Goal: Communication & Community: Answer question/provide support

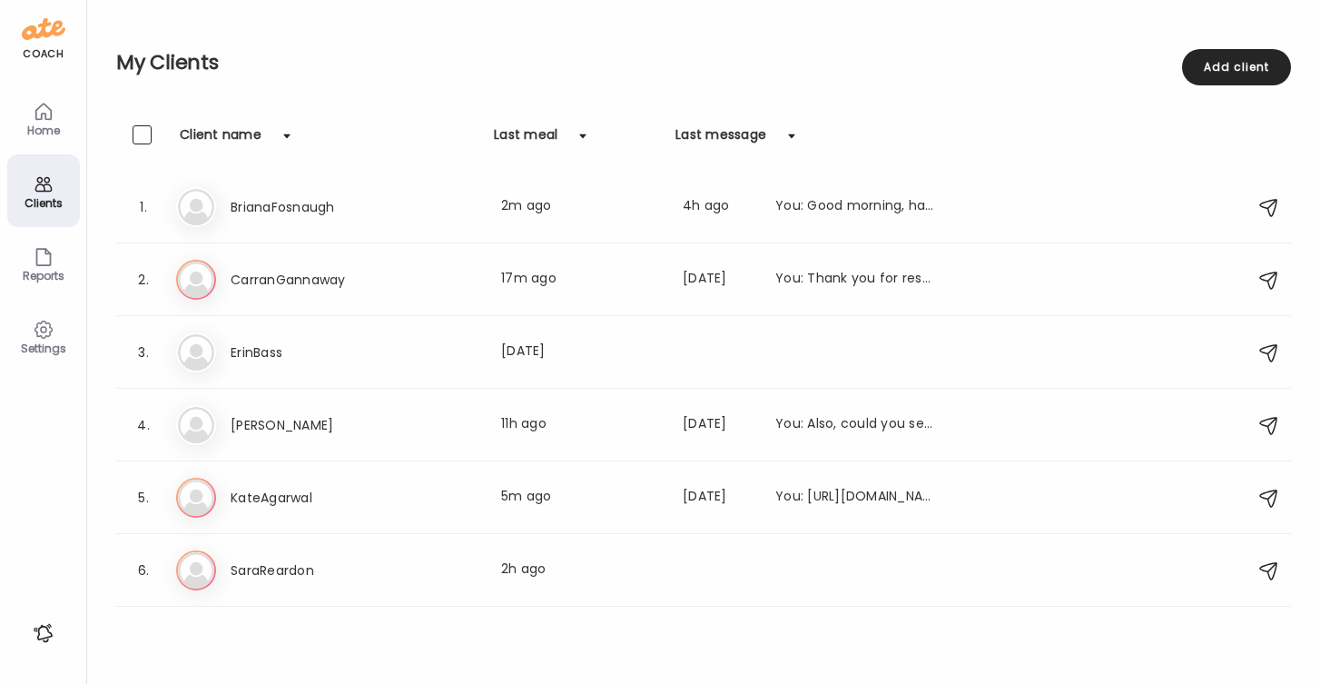
click at [44, 117] on icon at bounding box center [44, 112] width 22 height 22
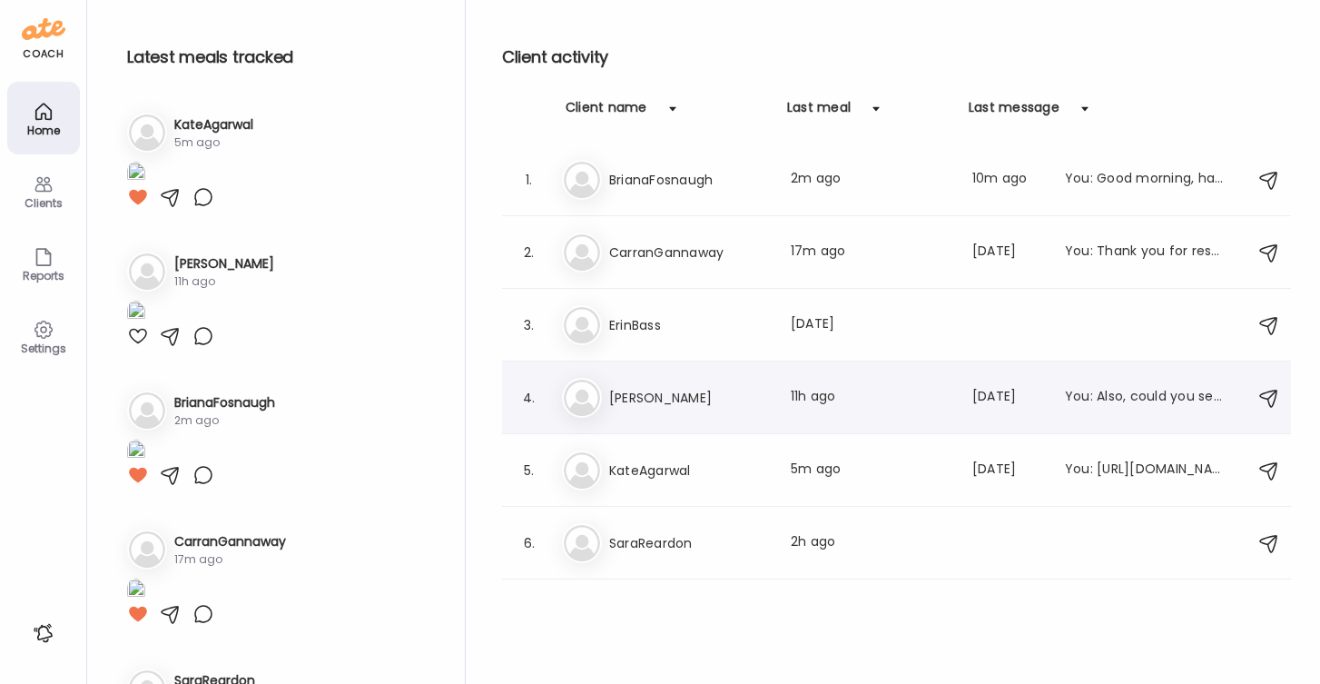
click at [633, 391] on h3 "[PERSON_NAME]" at bounding box center [689, 398] width 160 height 22
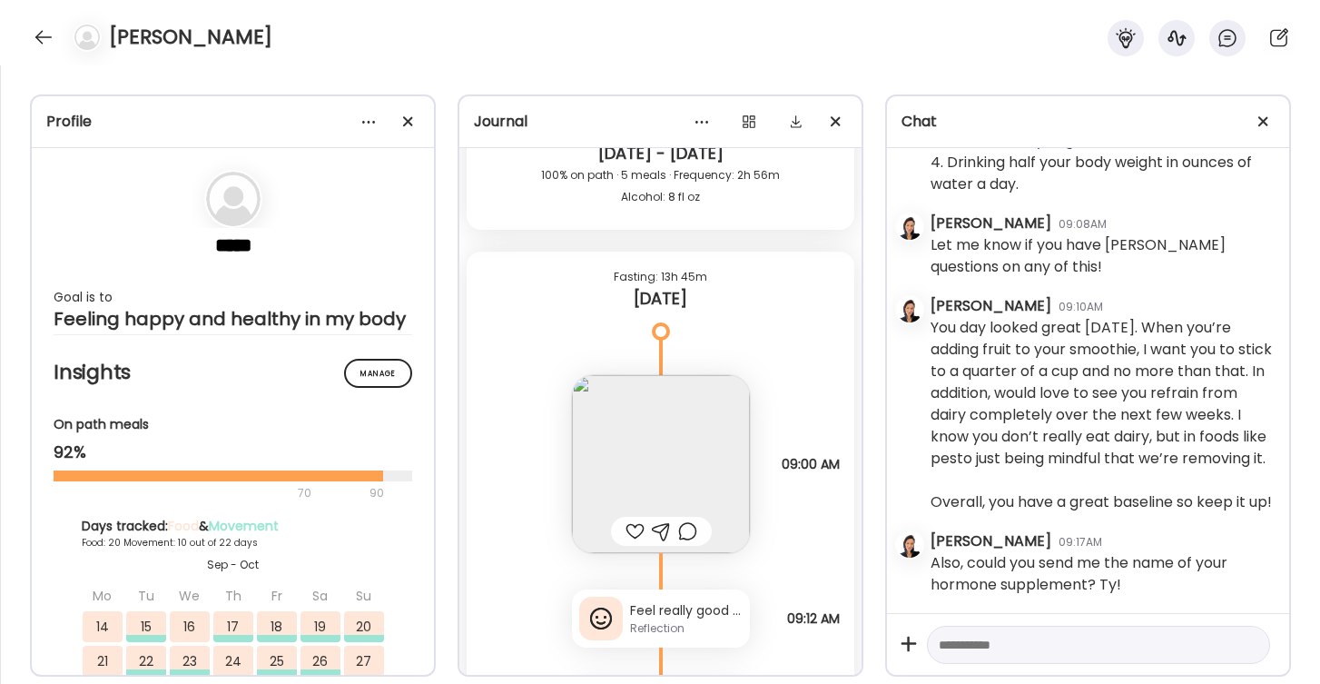
scroll to position [46839, 0]
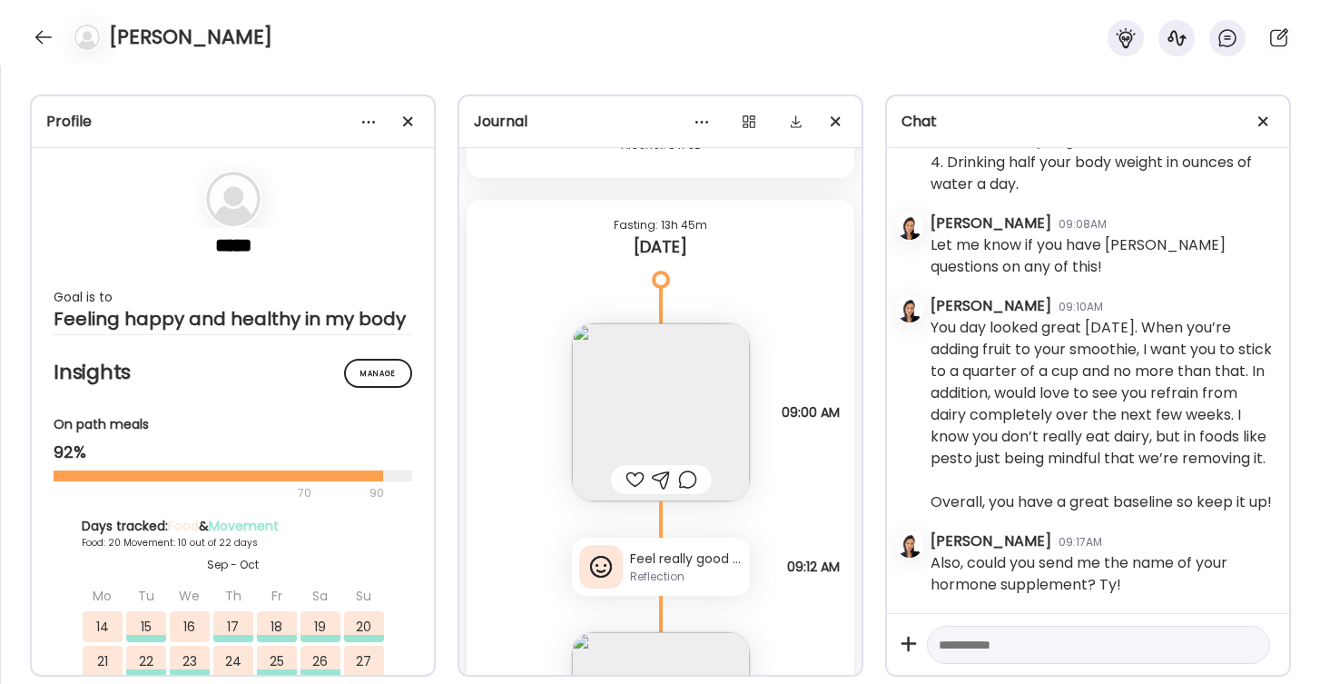
click at [695, 564] on div "Feel really good within minutes after this smoothie. Does not taste as good wit…" at bounding box center [686, 558] width 113 height 19
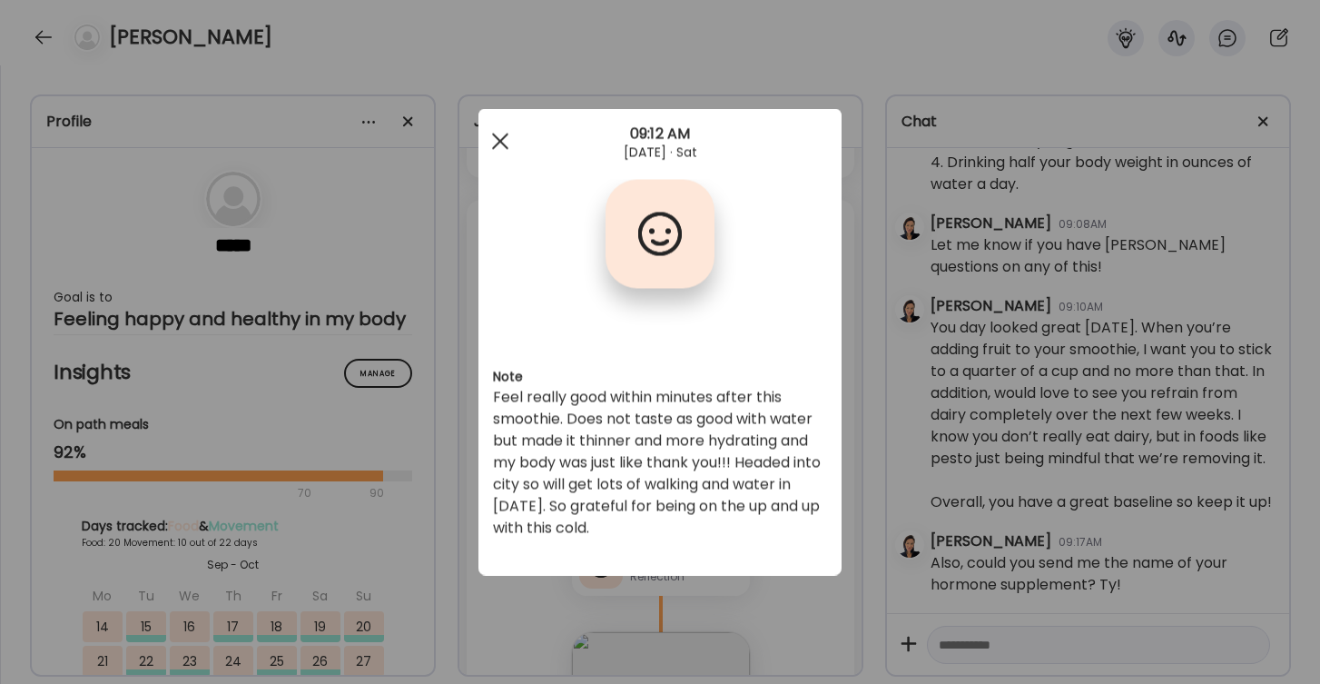
click at [499, 142] on div at bounding box center [500, 142] width 36 height 36
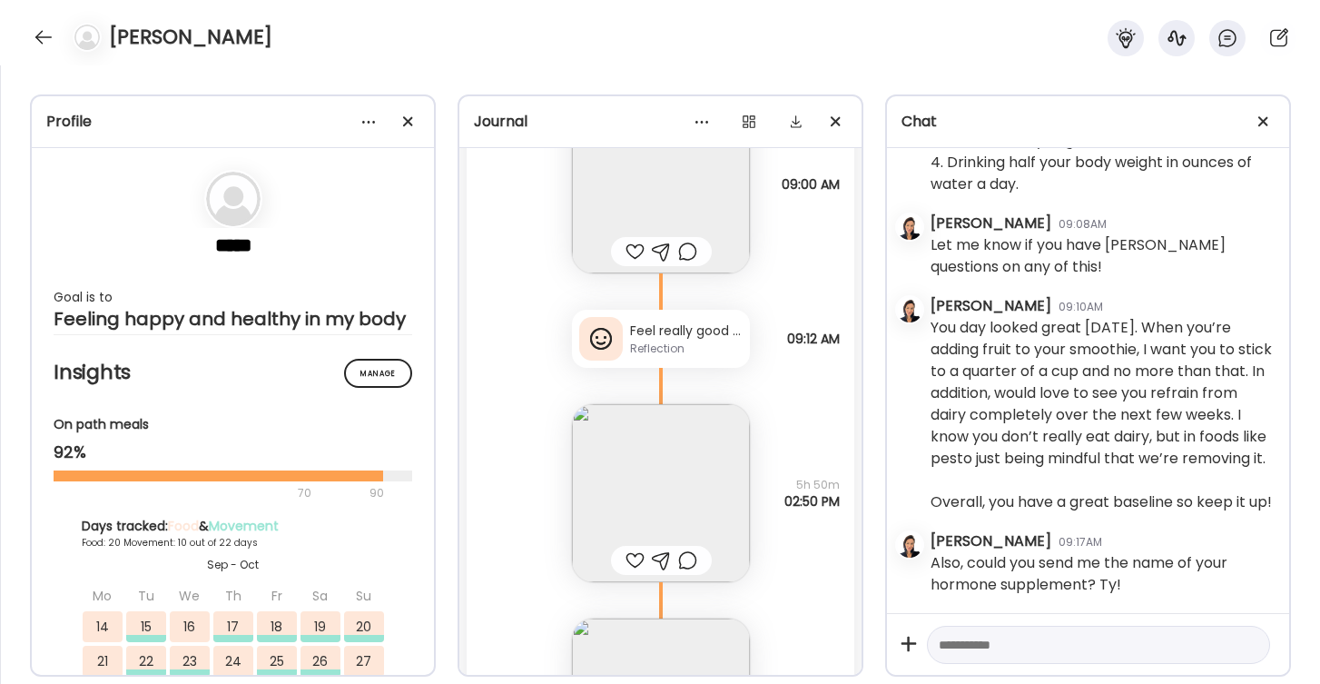
scroll to position [47124, 0]
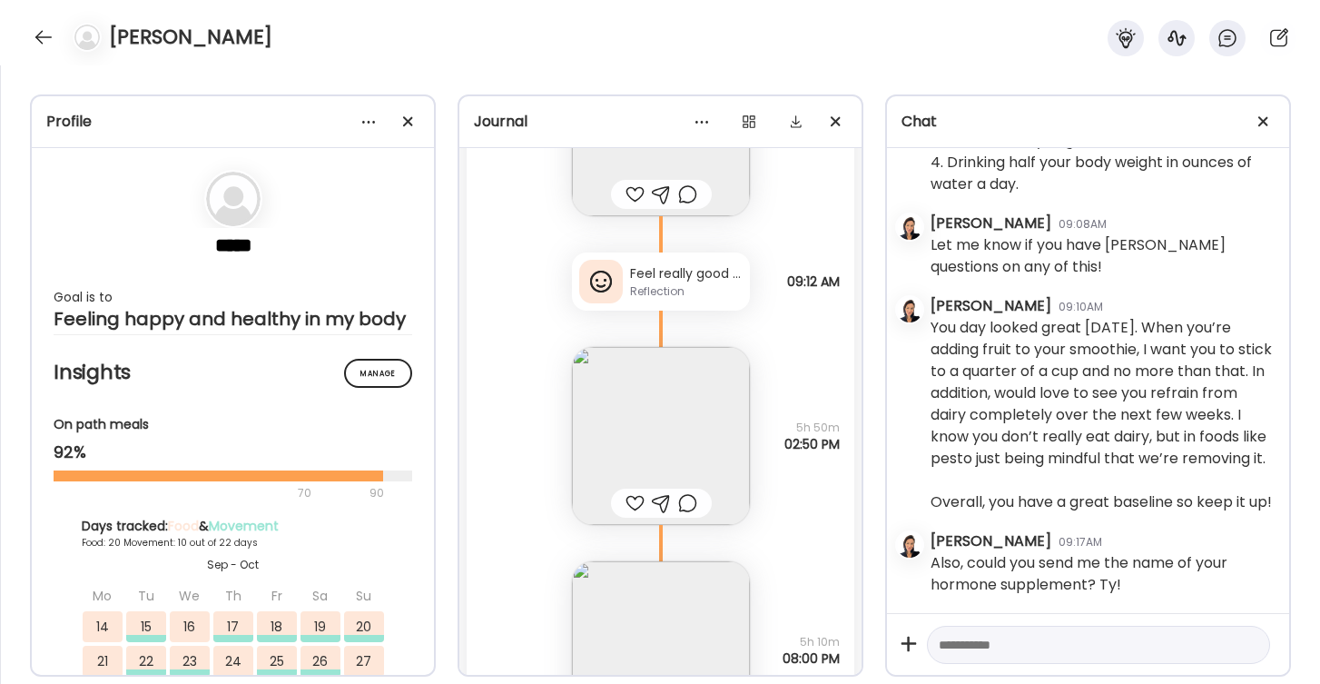
click at [683, 420] on img at bounding box center [661, 436] width 178 height 178
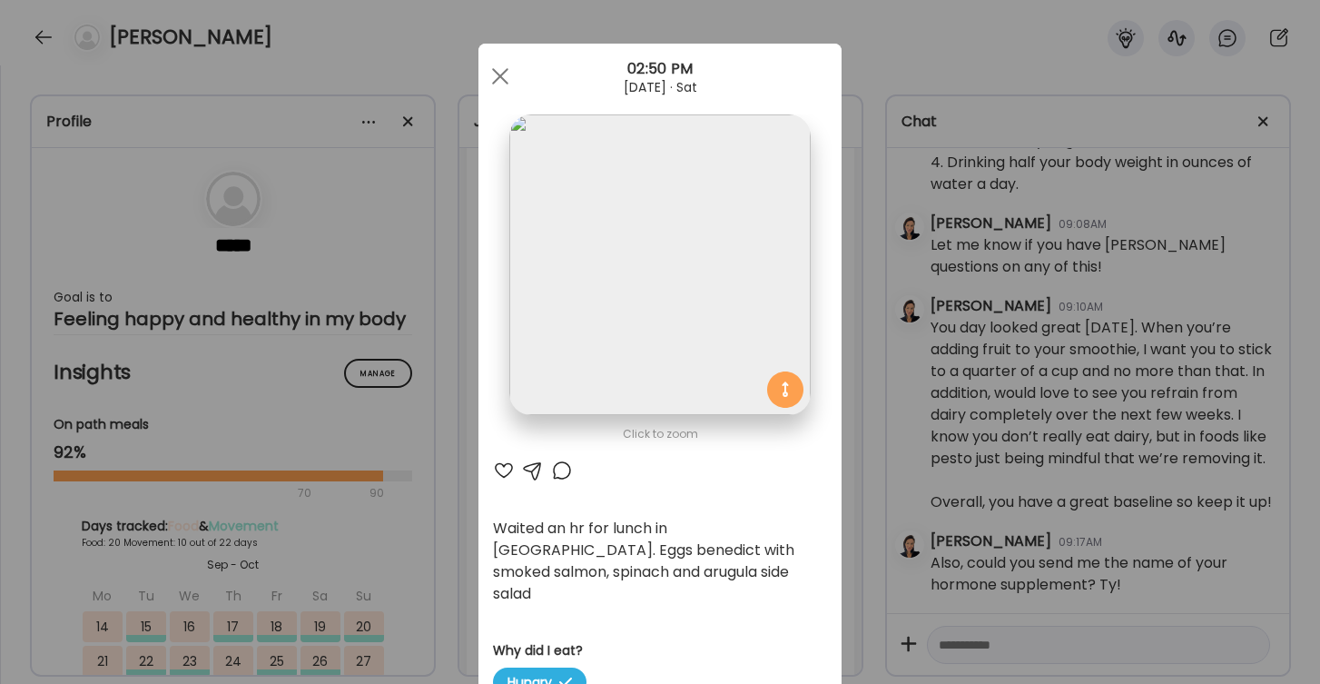
scroll to position [2, 0]
click at [500, 67] on div at bounding box center [500, 74] width 36 height 36
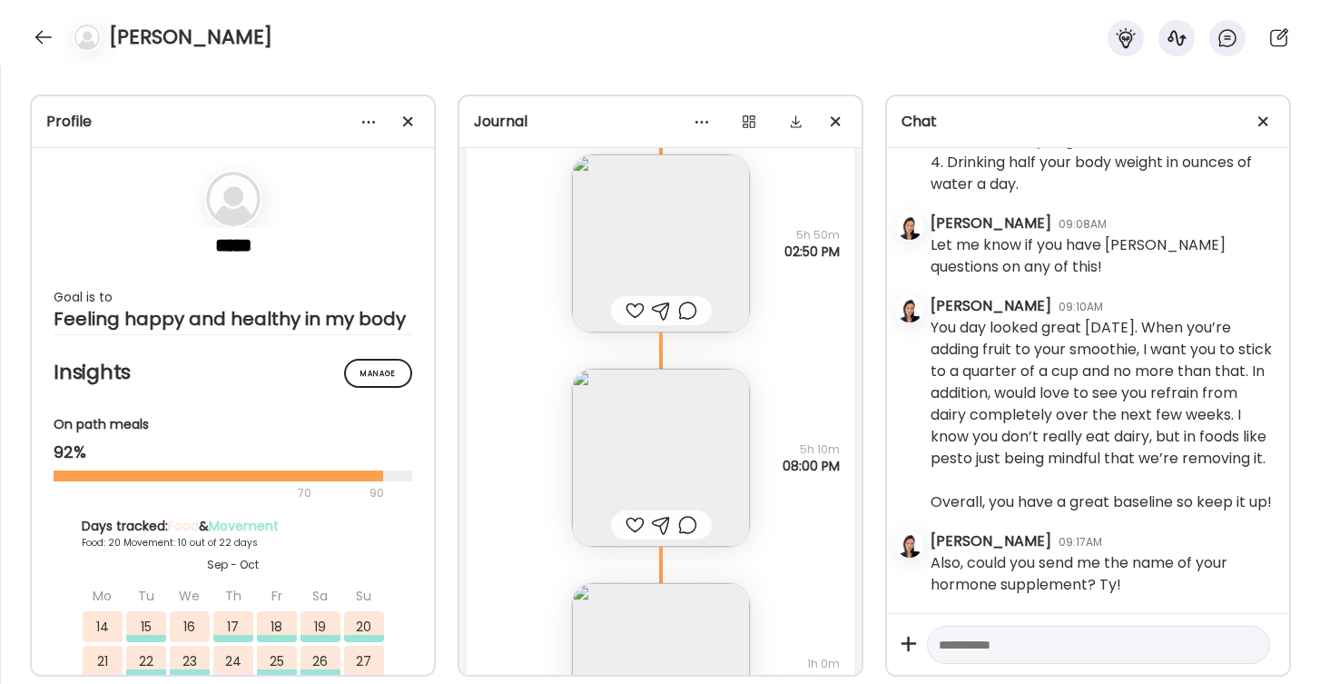
scroll to position [47413, 0]
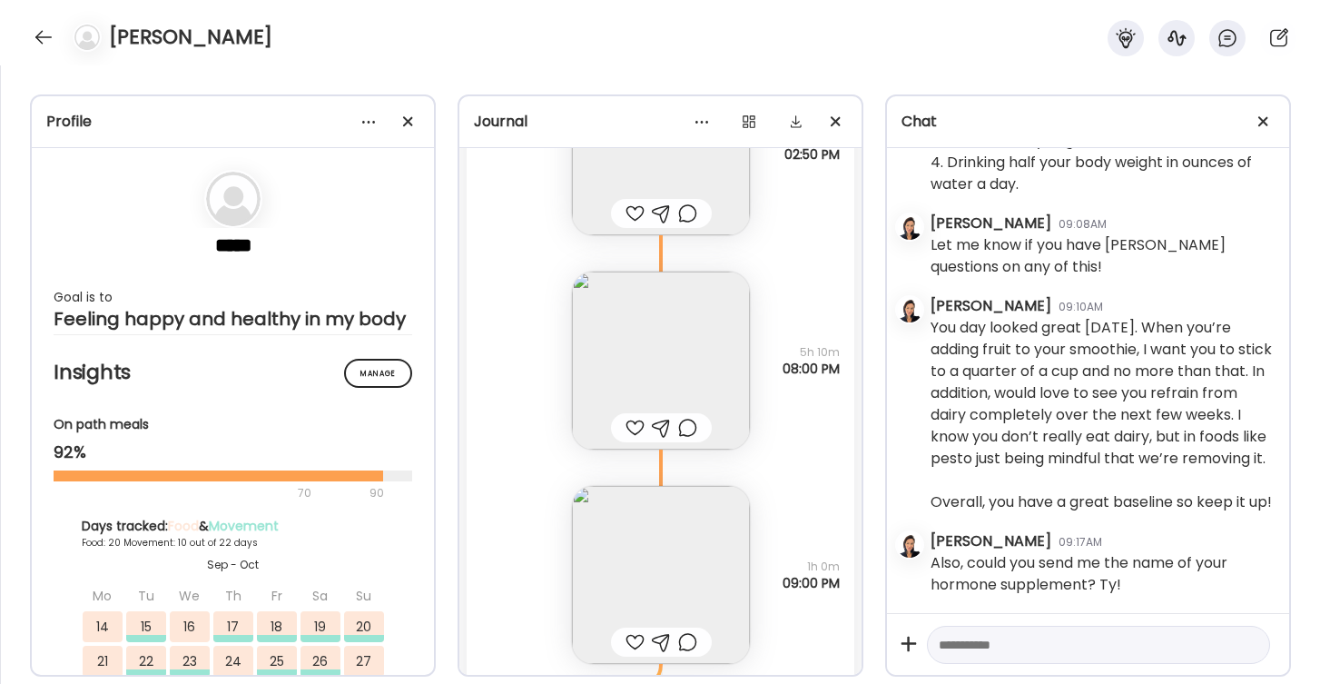
click at [665, 361] on img at bounding box center [661, 361] width 178 height 178
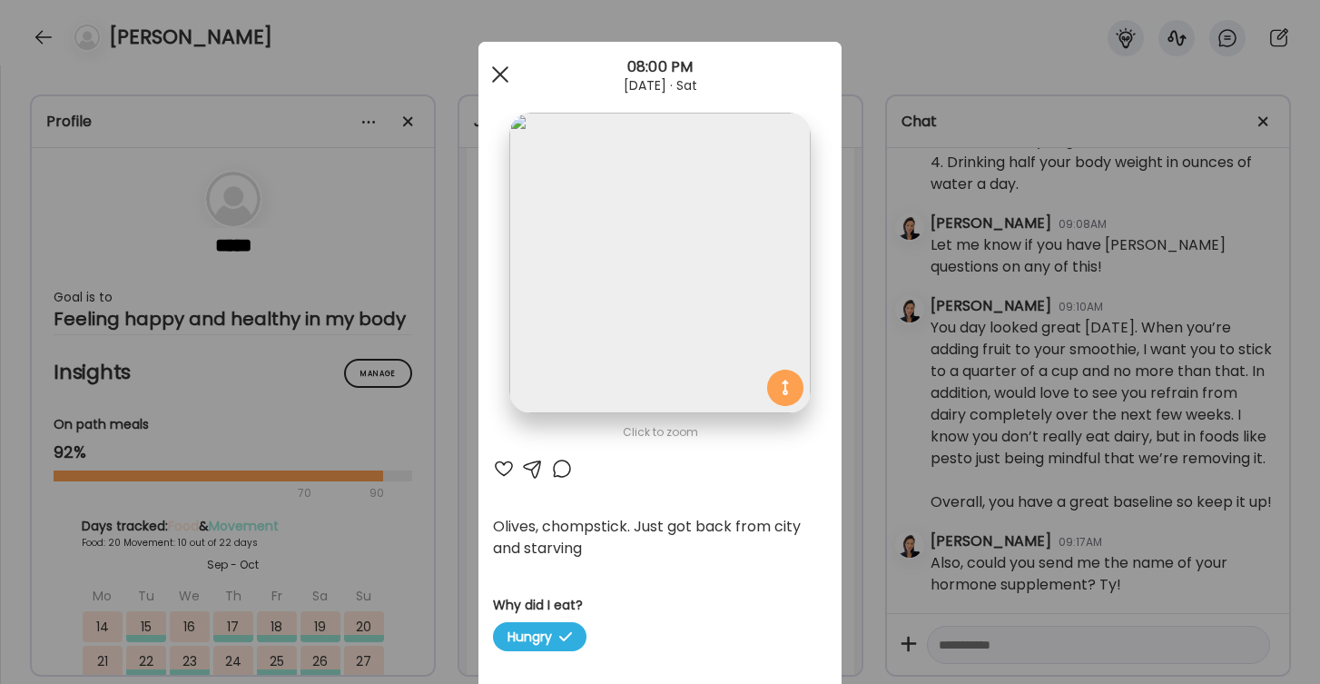
click at [501, 71] on div at bounding box center [500, 74] width 36 height 36
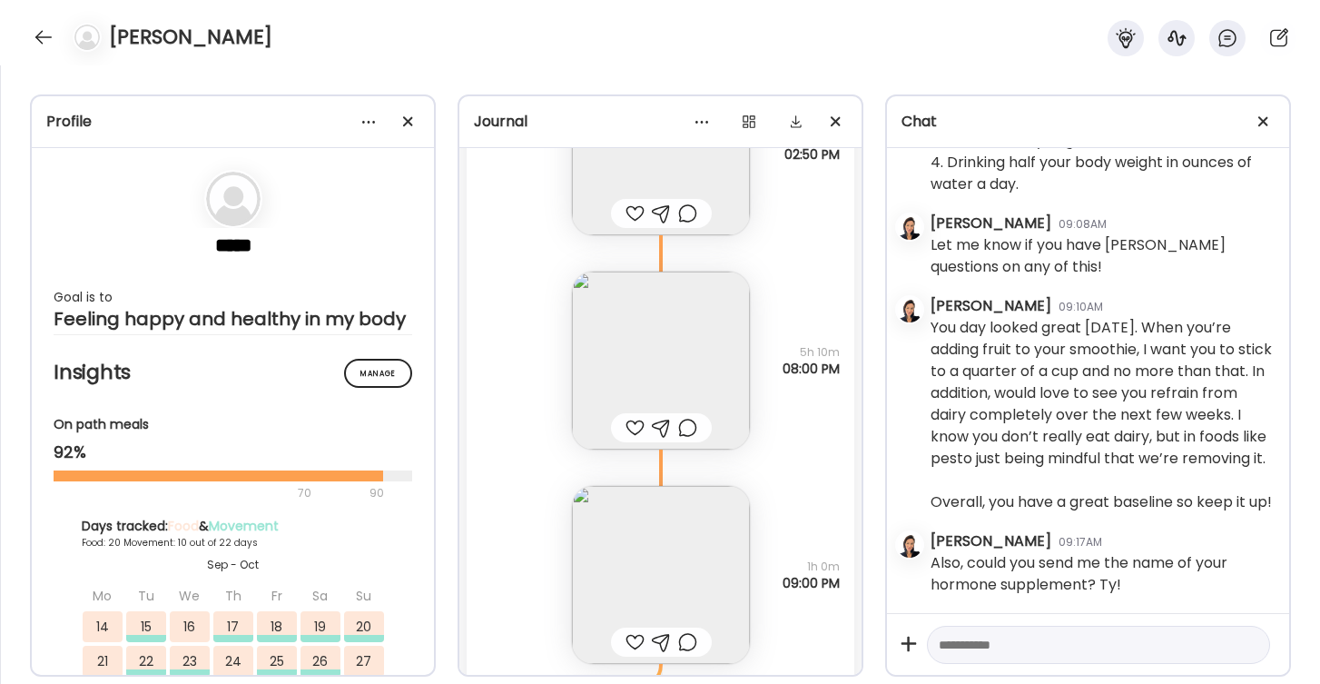
scroll to position [47577, 0]
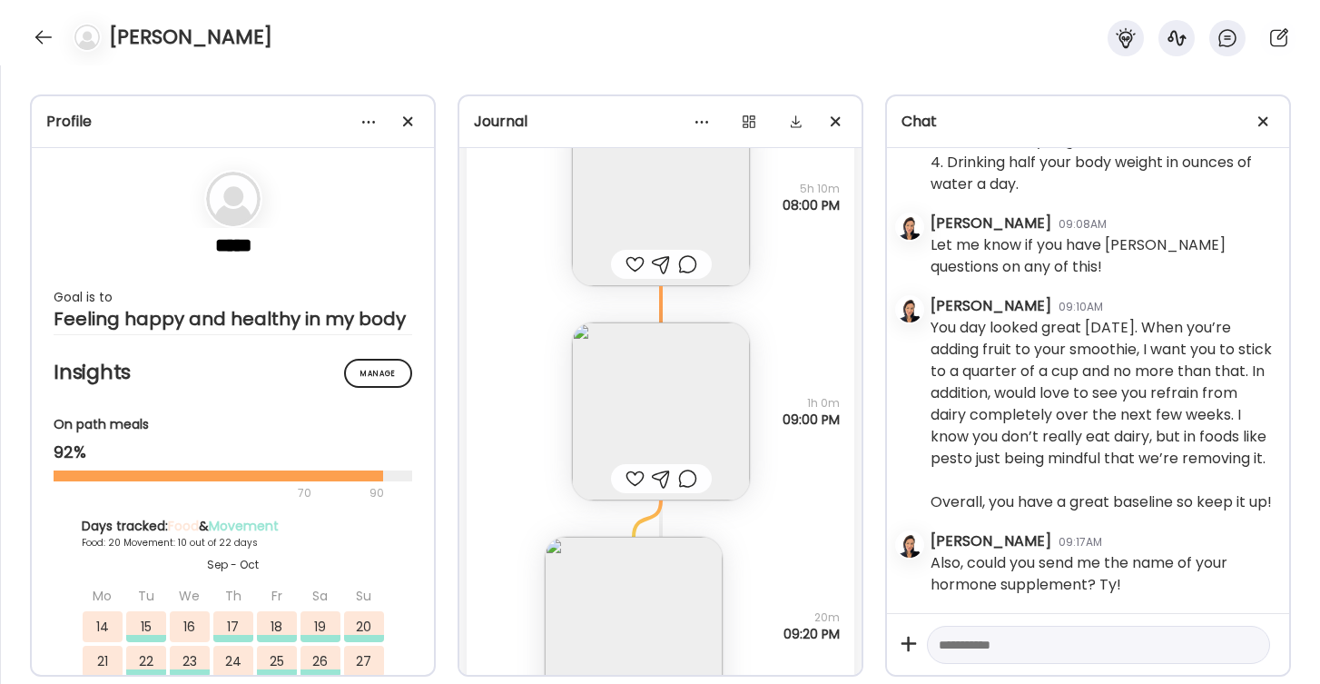
click at [675, 401] on img at bounding box center [661, 411] width 178 height 178
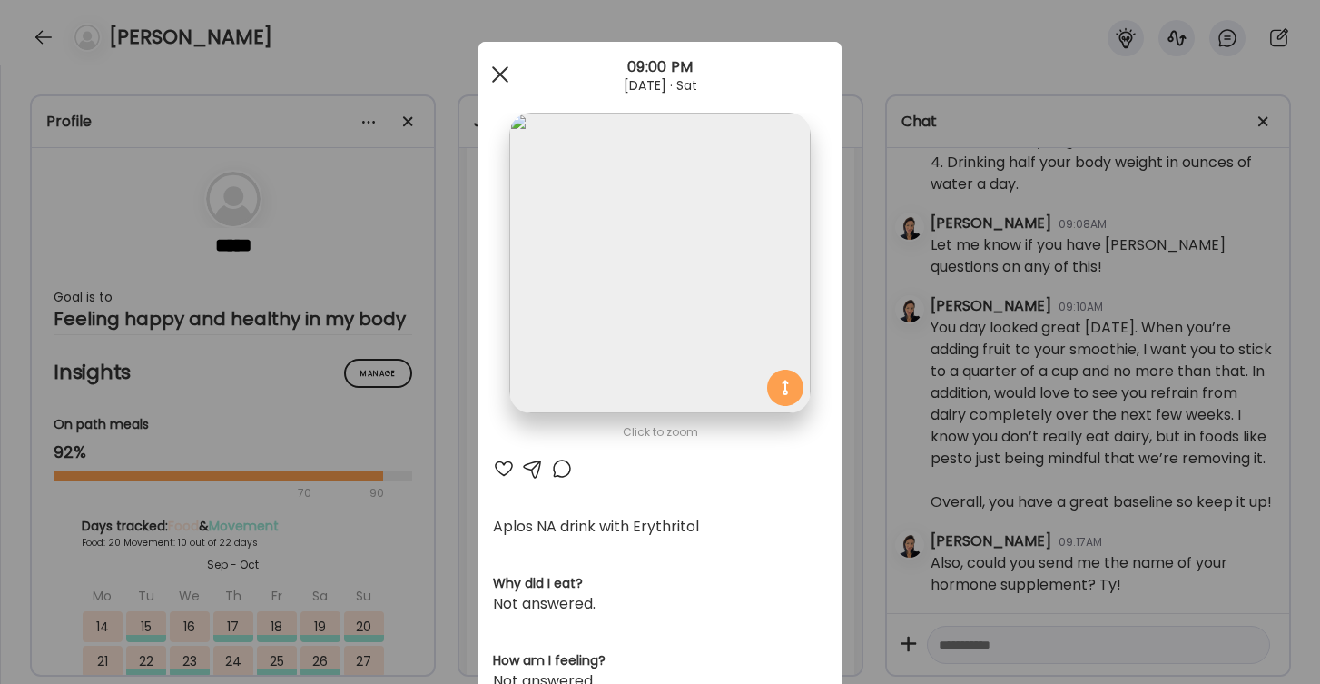
click at [498, 78] on span at bounding box center [500, 74] width 16 height 16
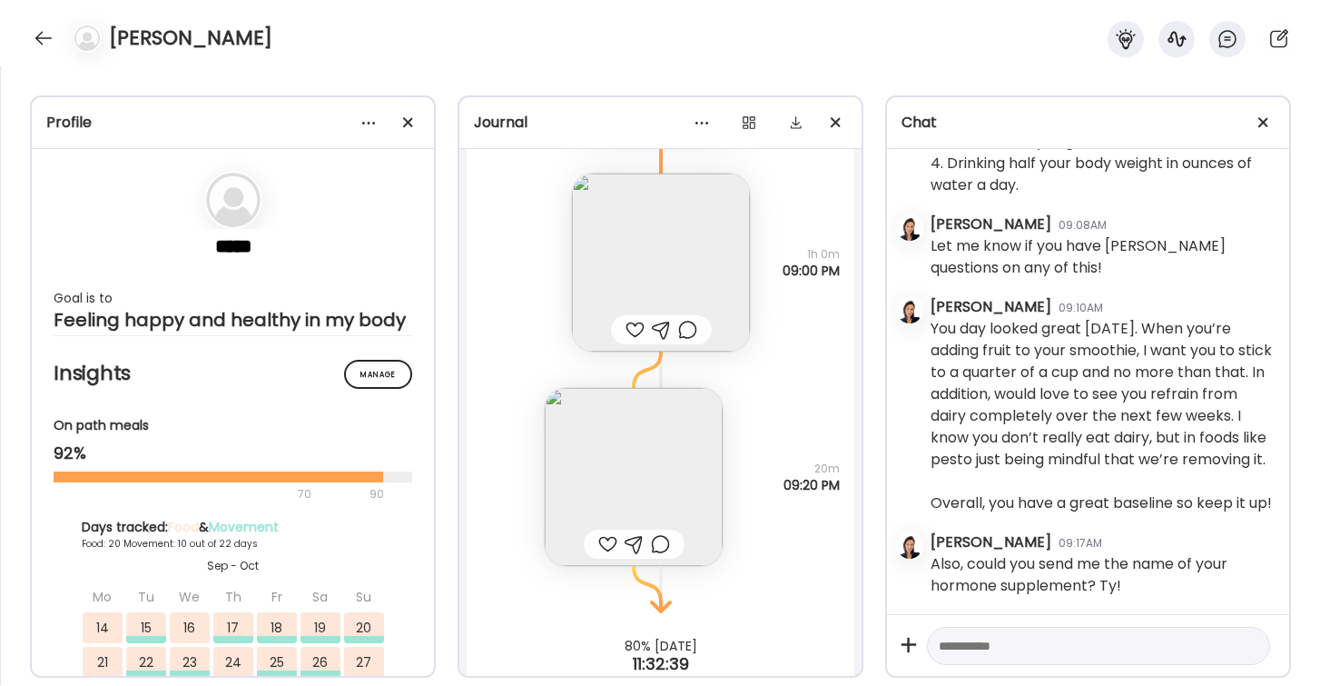
scroll to position [47756, 0]
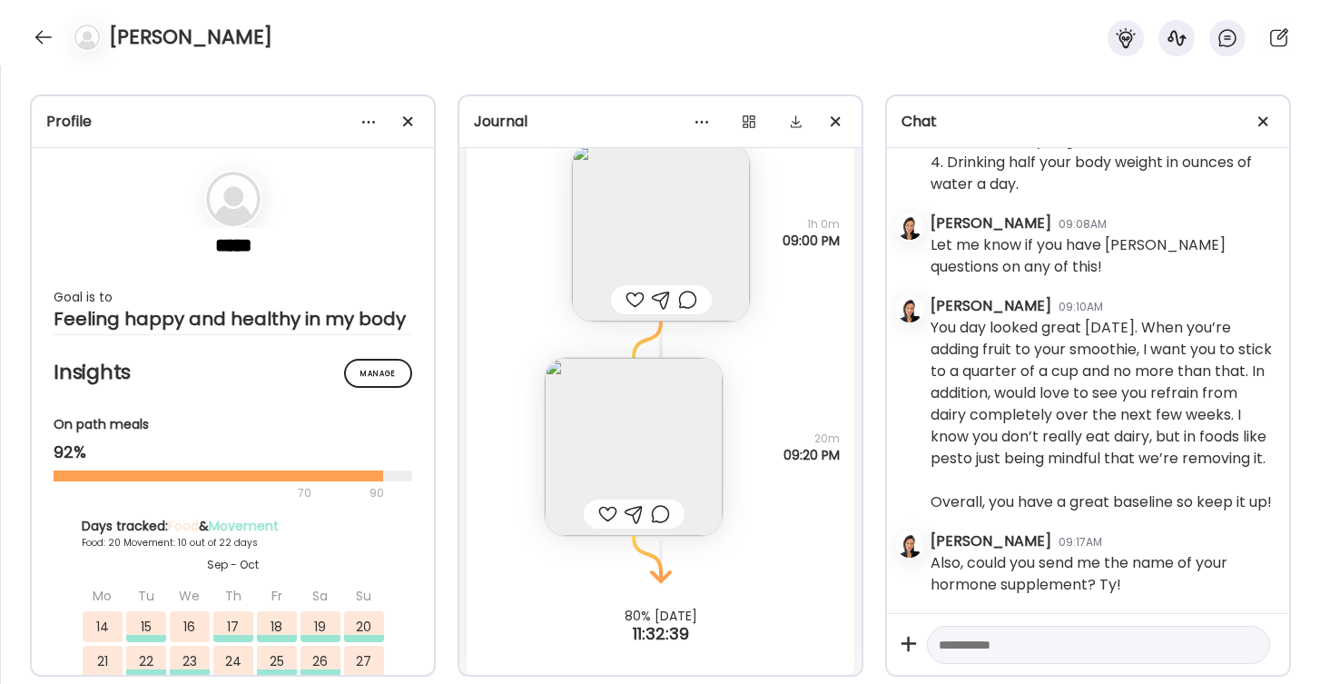
click at [686, 444] on img at bounding box center [634, 447] width 178 height 178
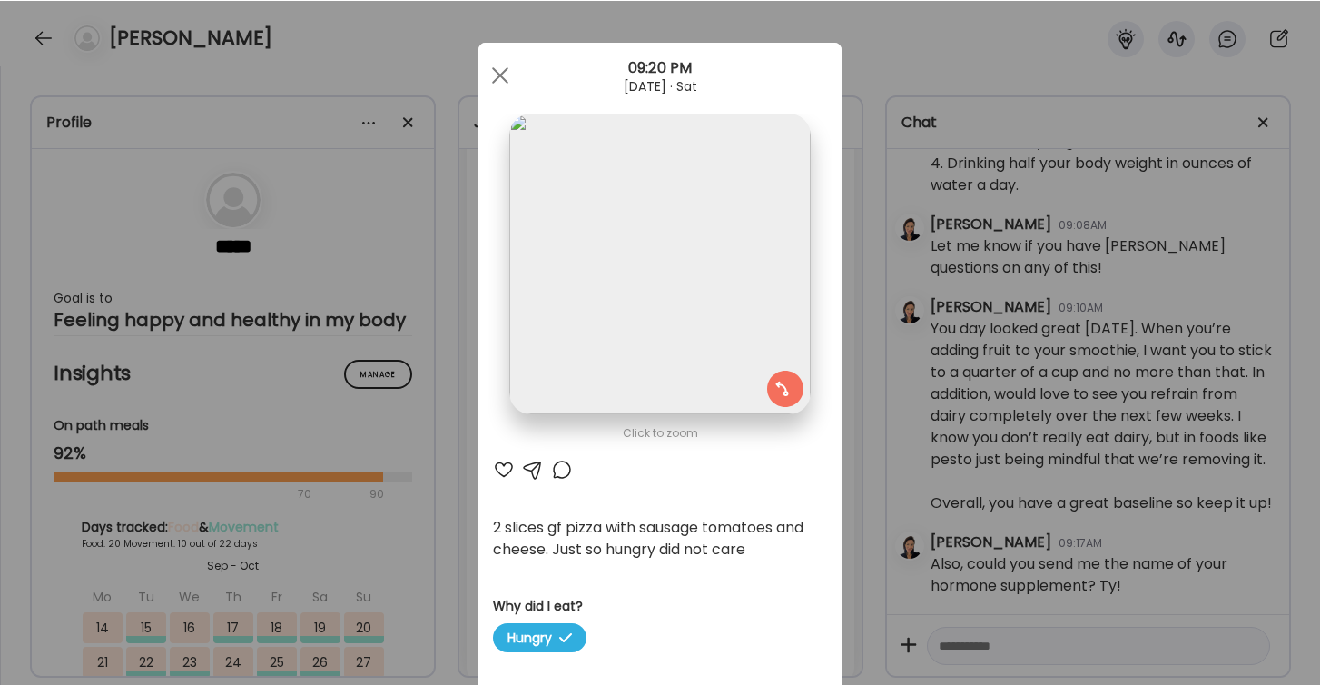
scroll to position [1367, 0]
click at [499, 78] on div at bounding box center [500, 74] width 36 height 36
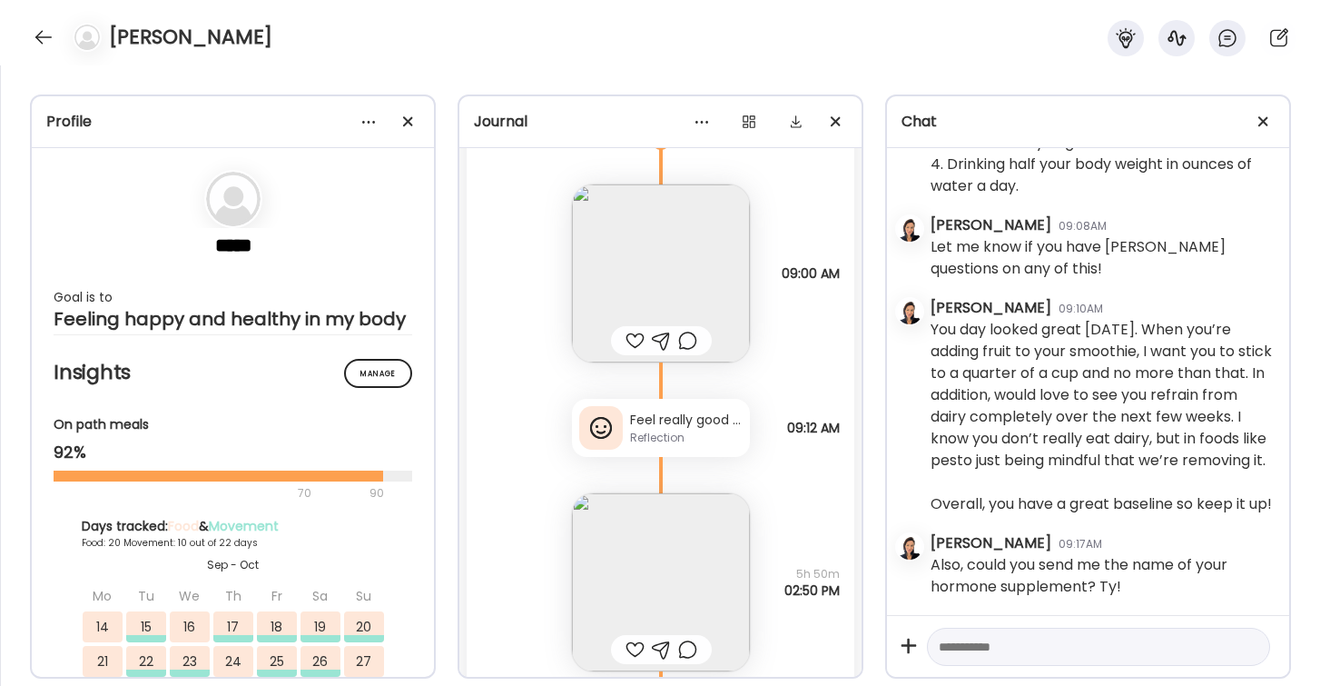
scroll to position [46937, 0]
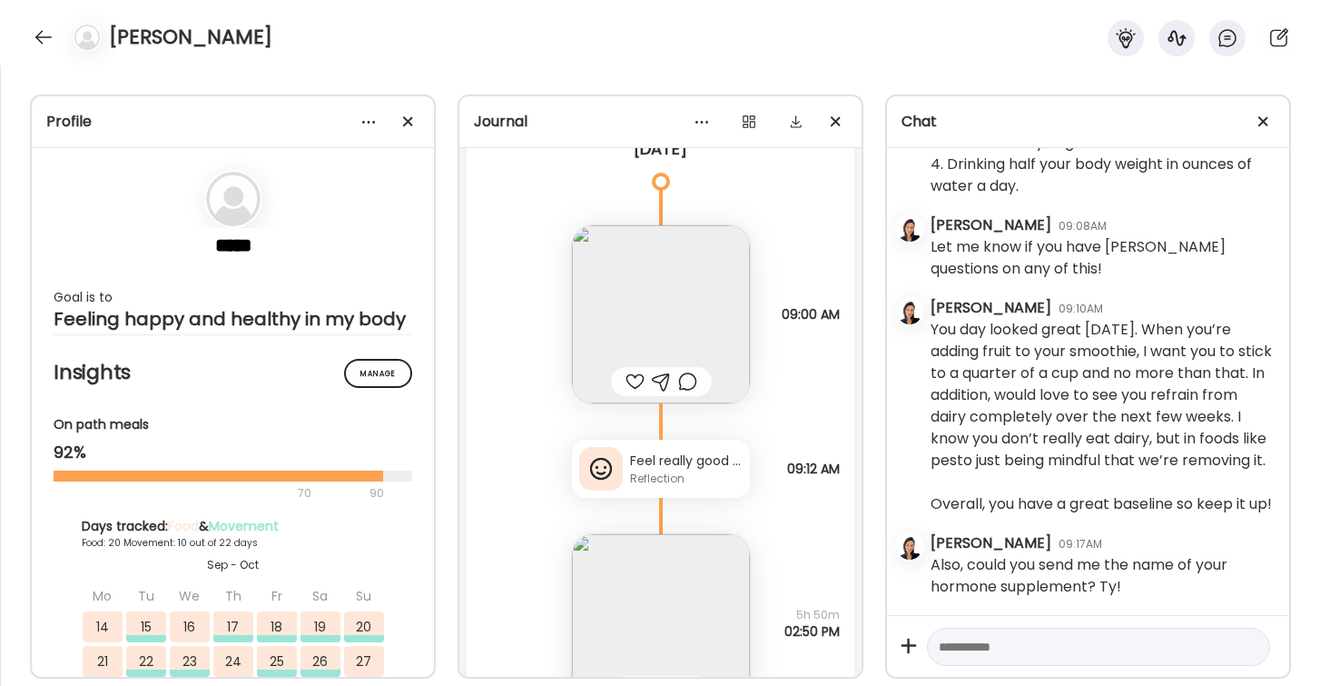
click at [682, 468] on div "Feel really good within minutes after this smoothie. Does not taste as good wit…" at bounding box center [686, 460] width 113 height 19
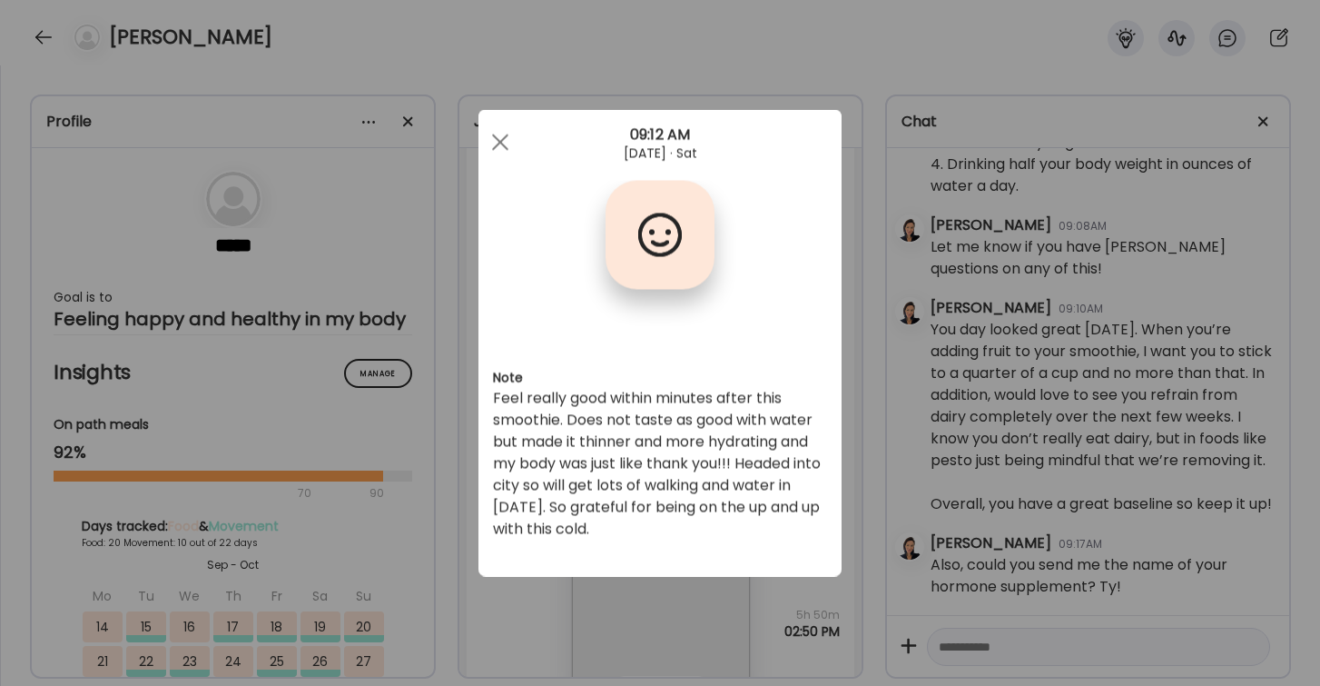
scroll to position [0, 0]
click at [499, 141] on span at bounding box center [500, 142] width 16 height 16
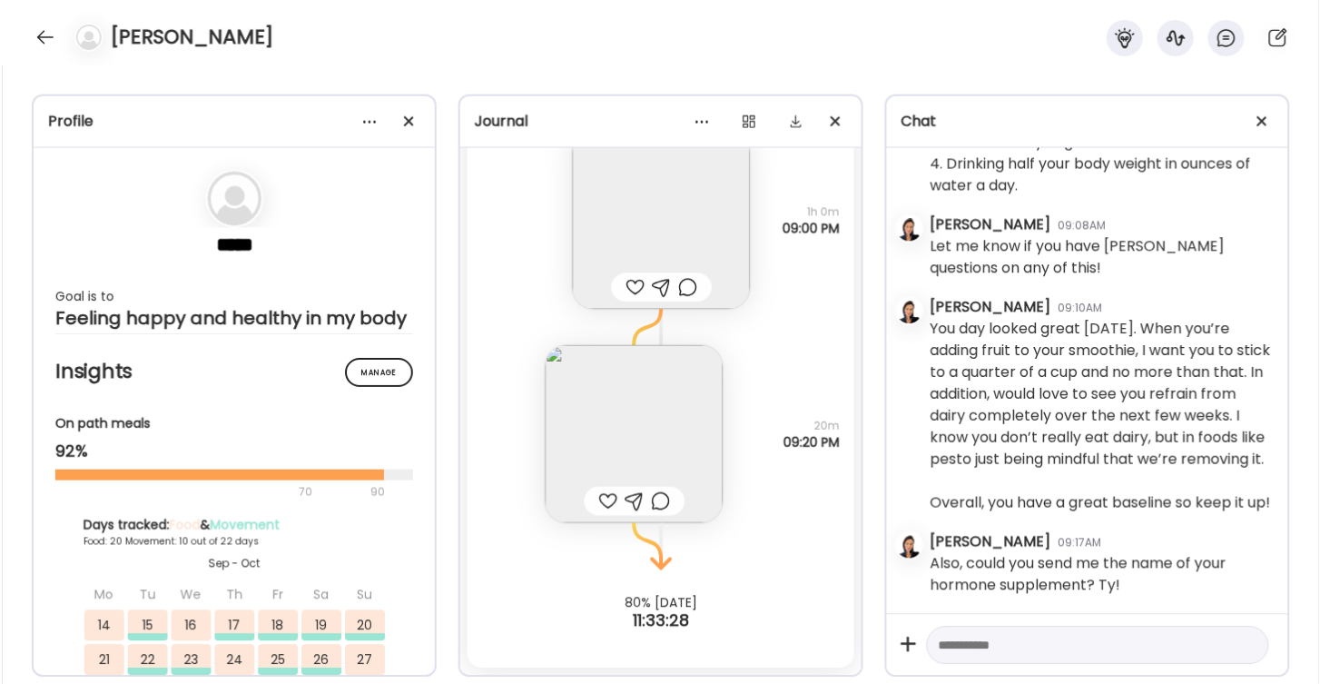
scroll to position [47768, 0]
click at [984, 651] on textarea at bounding box center [1082, 647] width 287 height 22
click at [41, 39] on div at bounding box center [43, 37] width 29 height 29
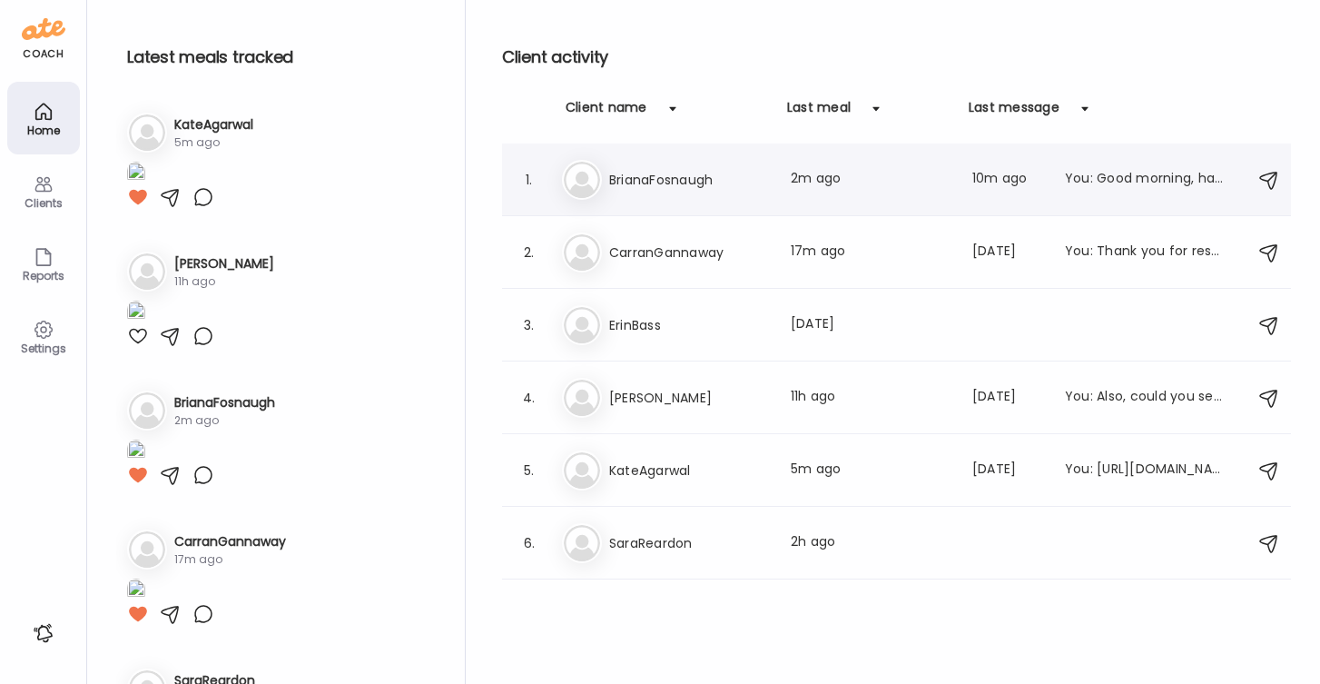
click at [692, 181] on h3 "BrianaFosnaugh" at bounding box center [689, 180] width 160 height 22
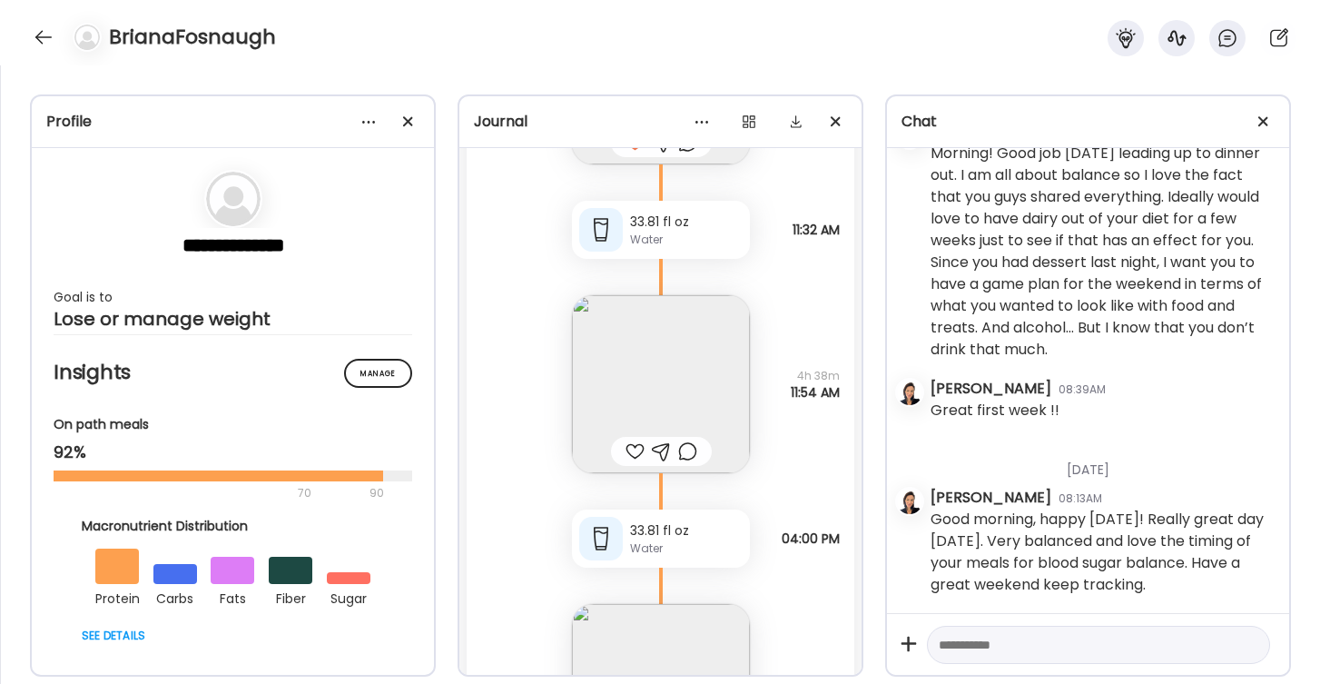
scroll to position [13215, 0]
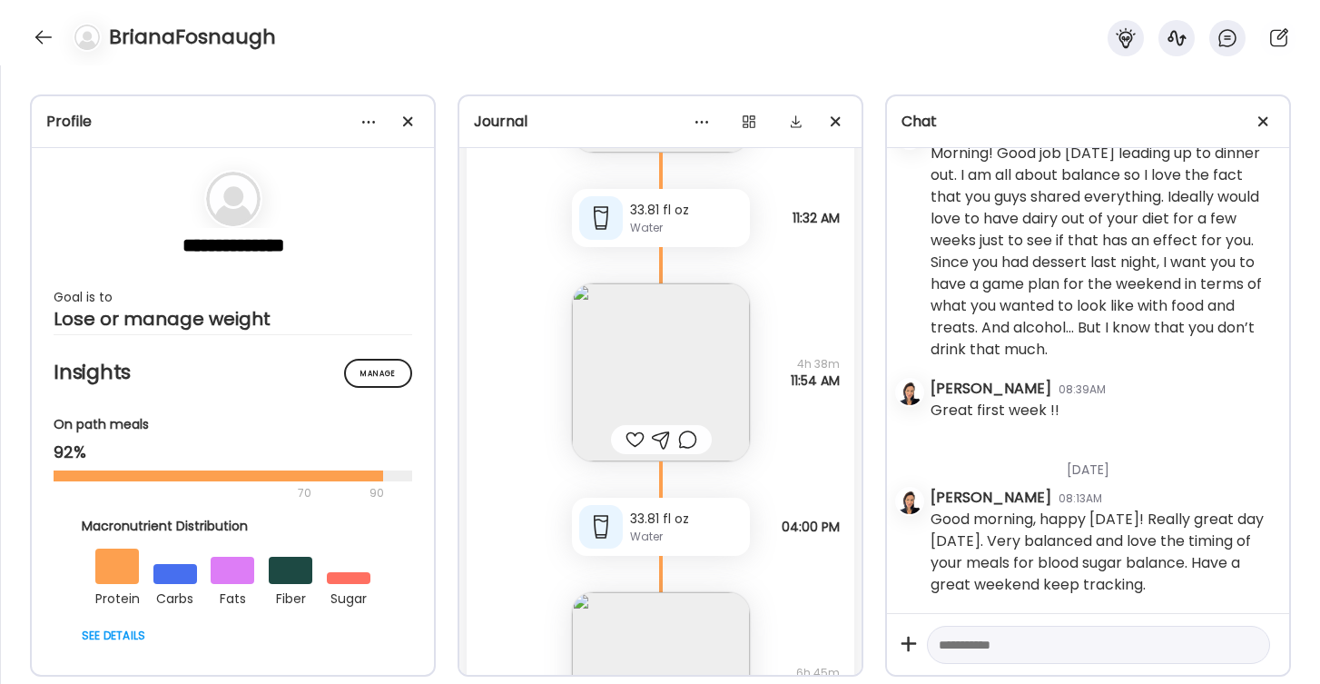
click at [673, 385] on img at bounding box center [661, 372] width 178 height 178
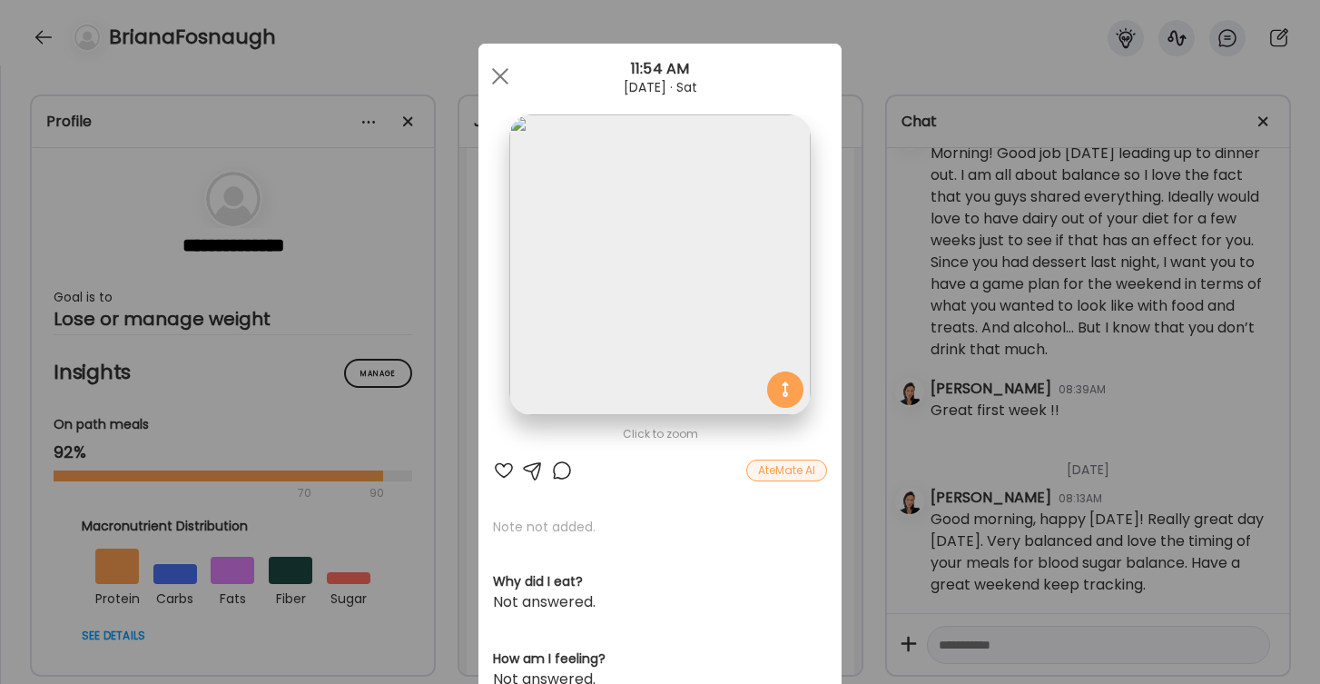
click at [506, 466] on div at bounding box center [504, 471] width 22 height 22
click at [496, 76] on div at bounding box center [500, 76] width 36 height 36
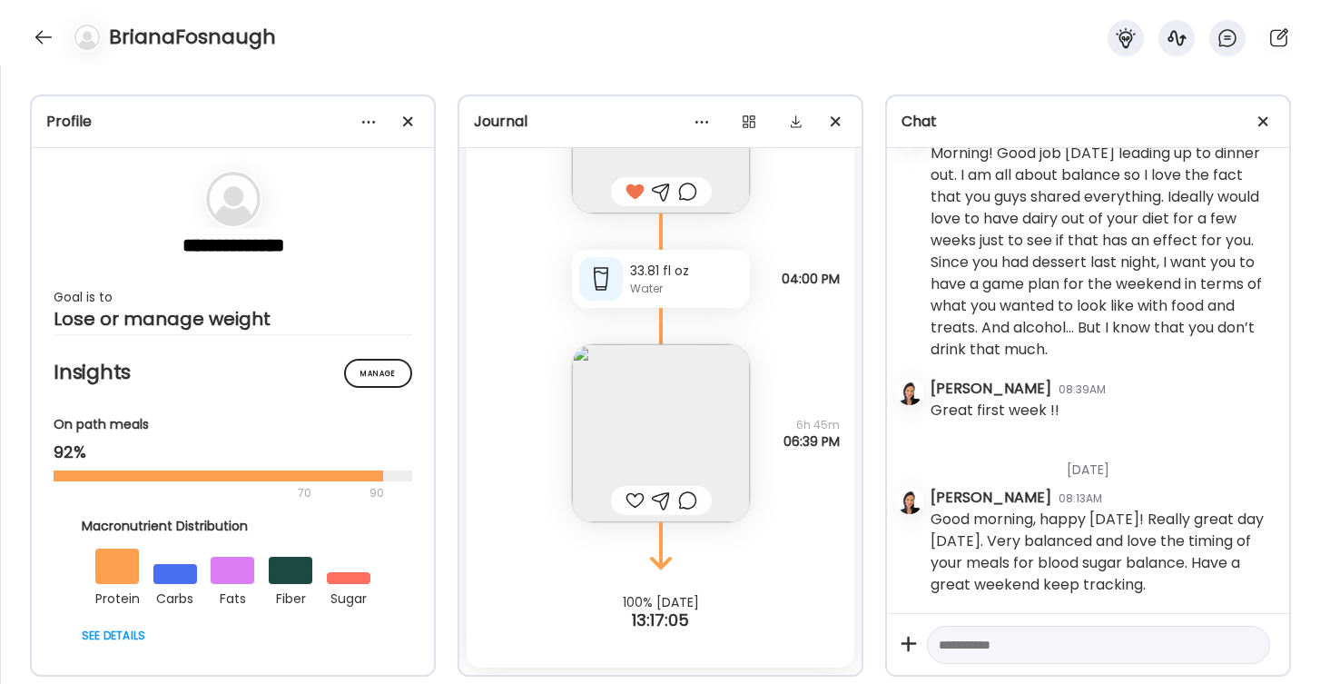
scroll to position [13463, 0]
click at [638, 499] on div at bounding box center [635, 501] width 19 height 22
click at [970, 649] on textarea at bounding box center [1082, 645] width 287 height 22
type textarea "**********"
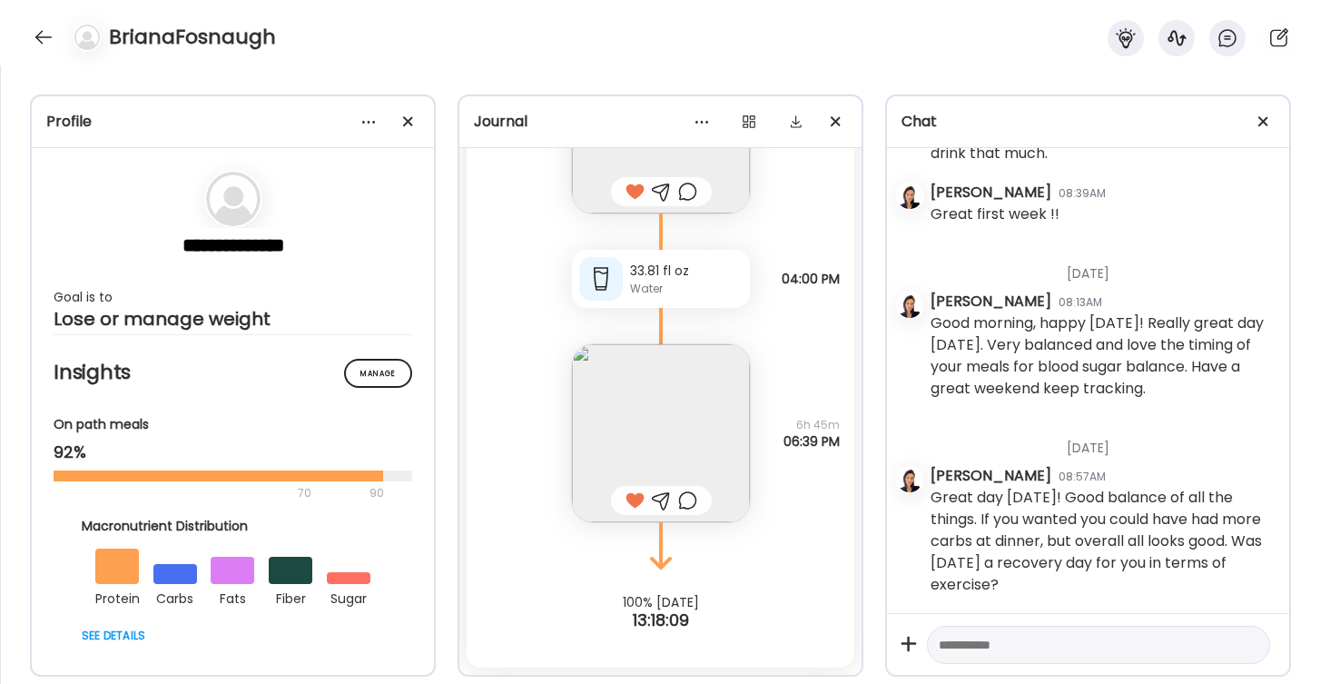
scroll to position [4144, 0]
click at [37, 39] on div at bounding box center [43, 37] width 29 height 29
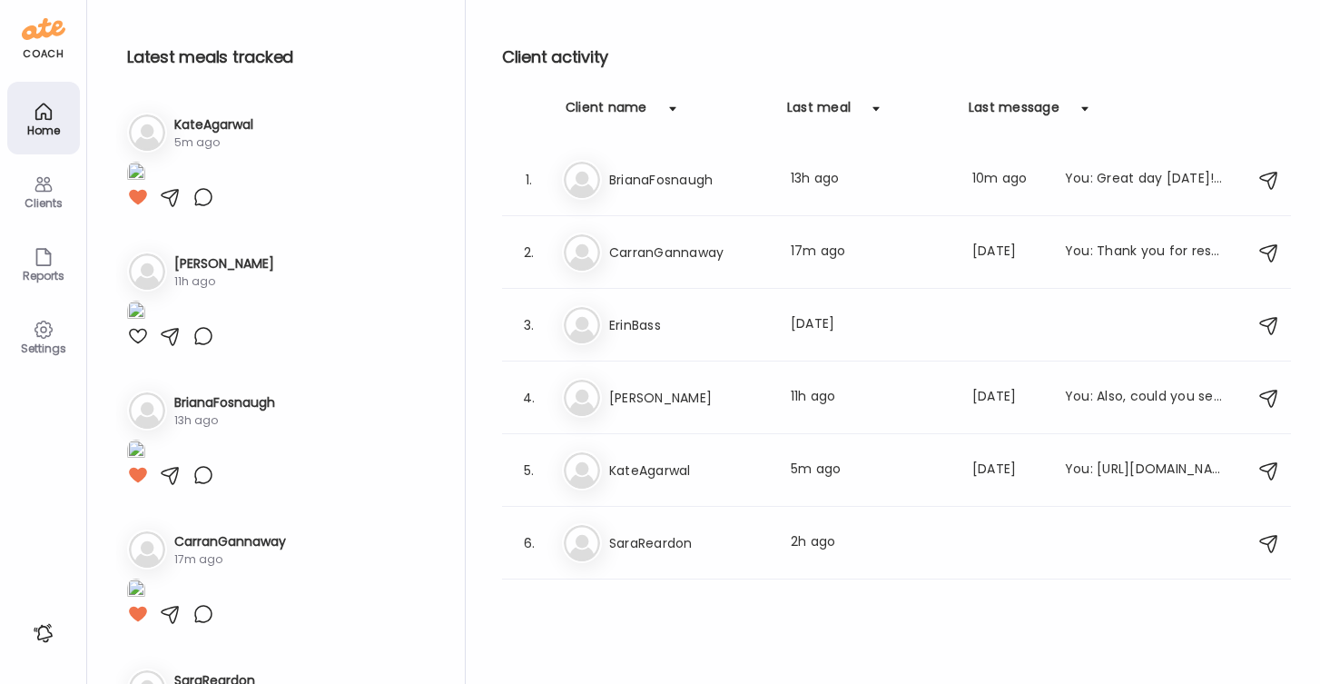
click at [37, 197] on div "Clients" at bounding box center [43, 203] width 65 height 12
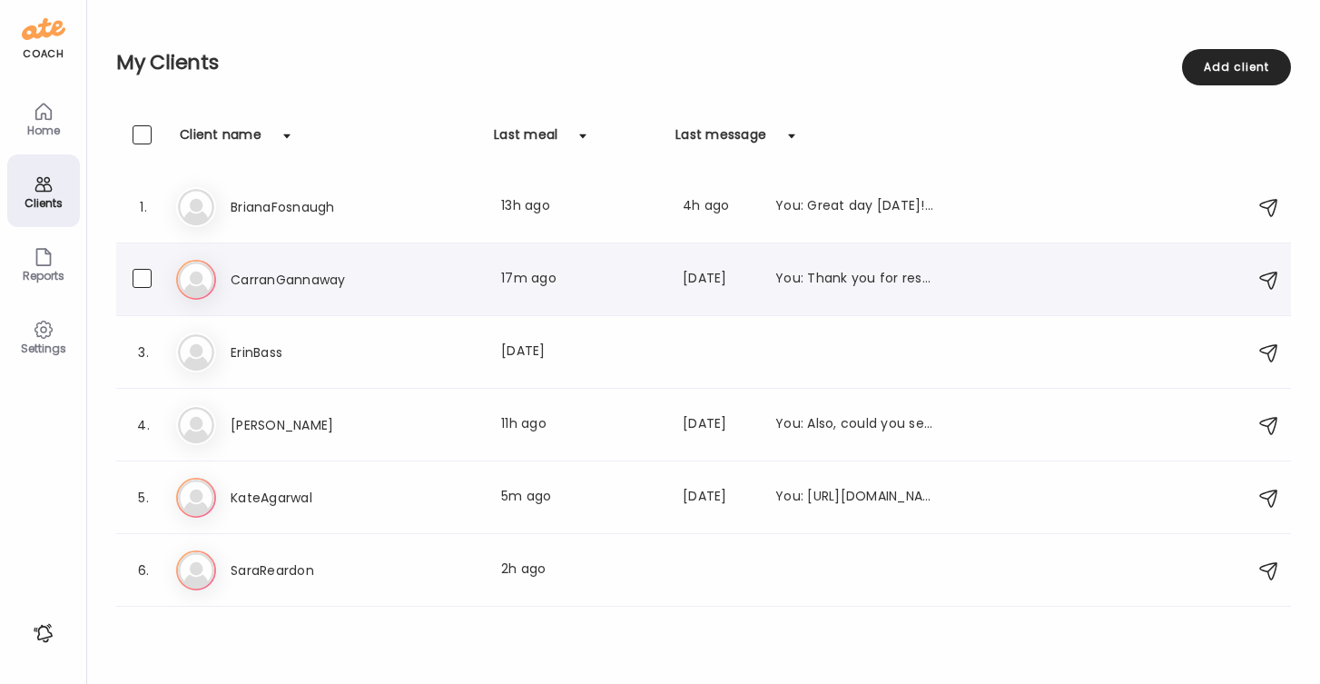
click at [251, 282] on h3 "CarranGannaway" at bounding box center [311, 280] width 160 height 22
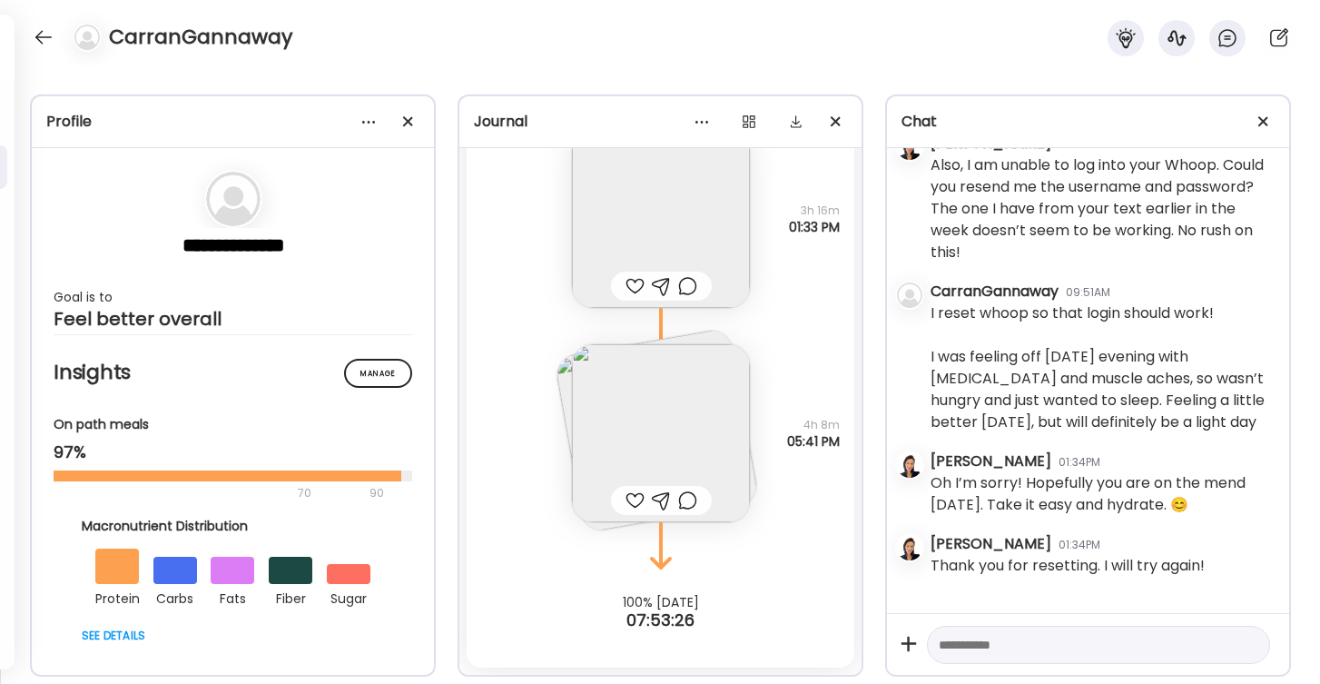
scroll to position [3136, 0]
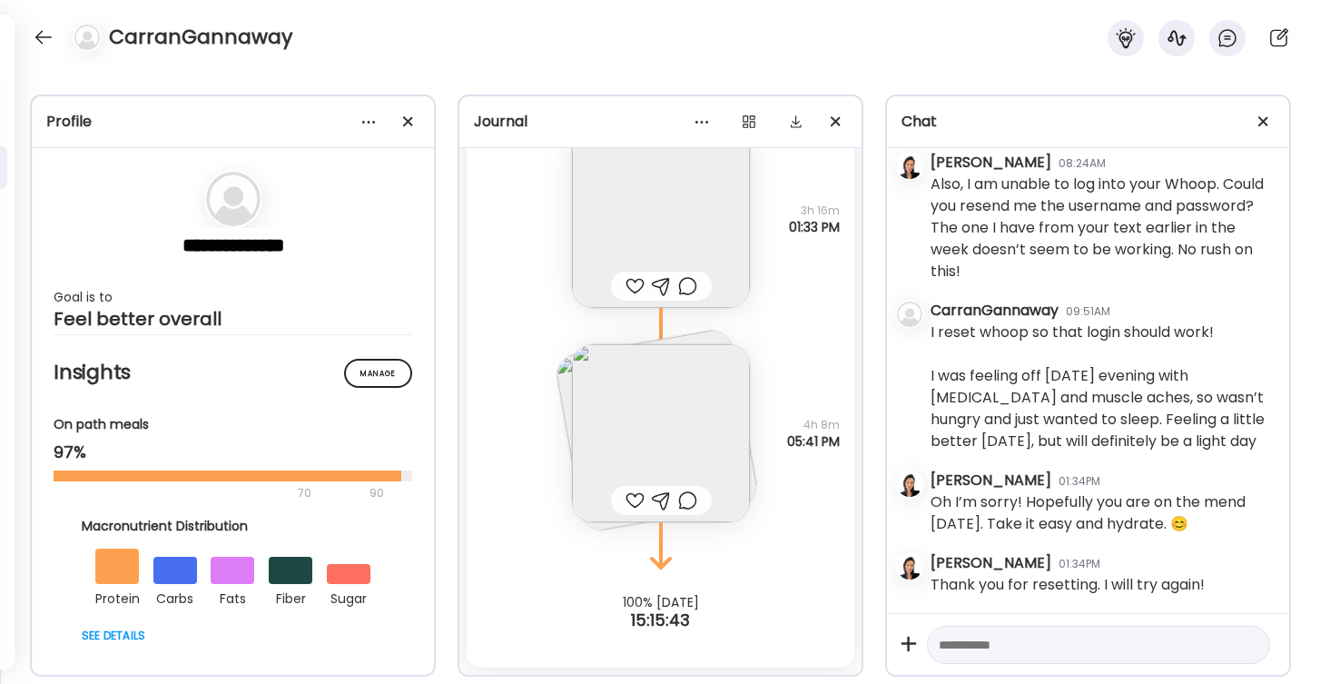
click at [635, 285] on div at bounding box center [635, 286] width 19 height 22
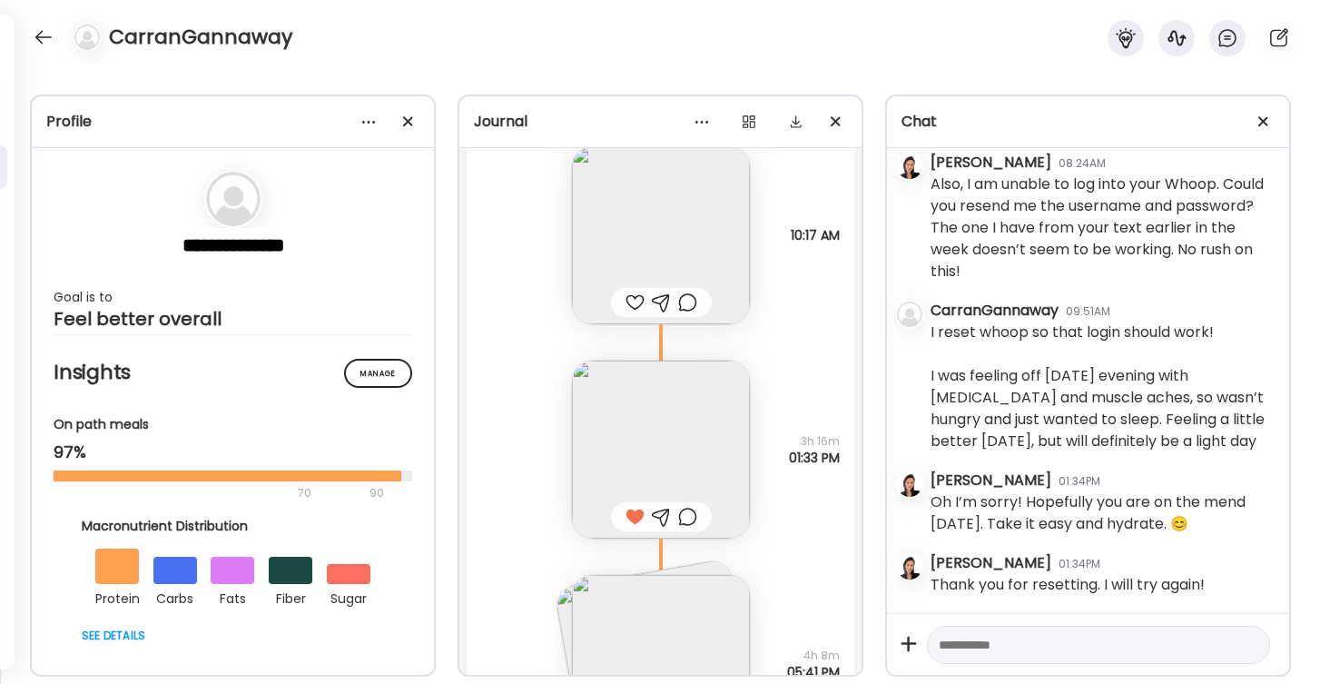
scroll to position [12614, 0]
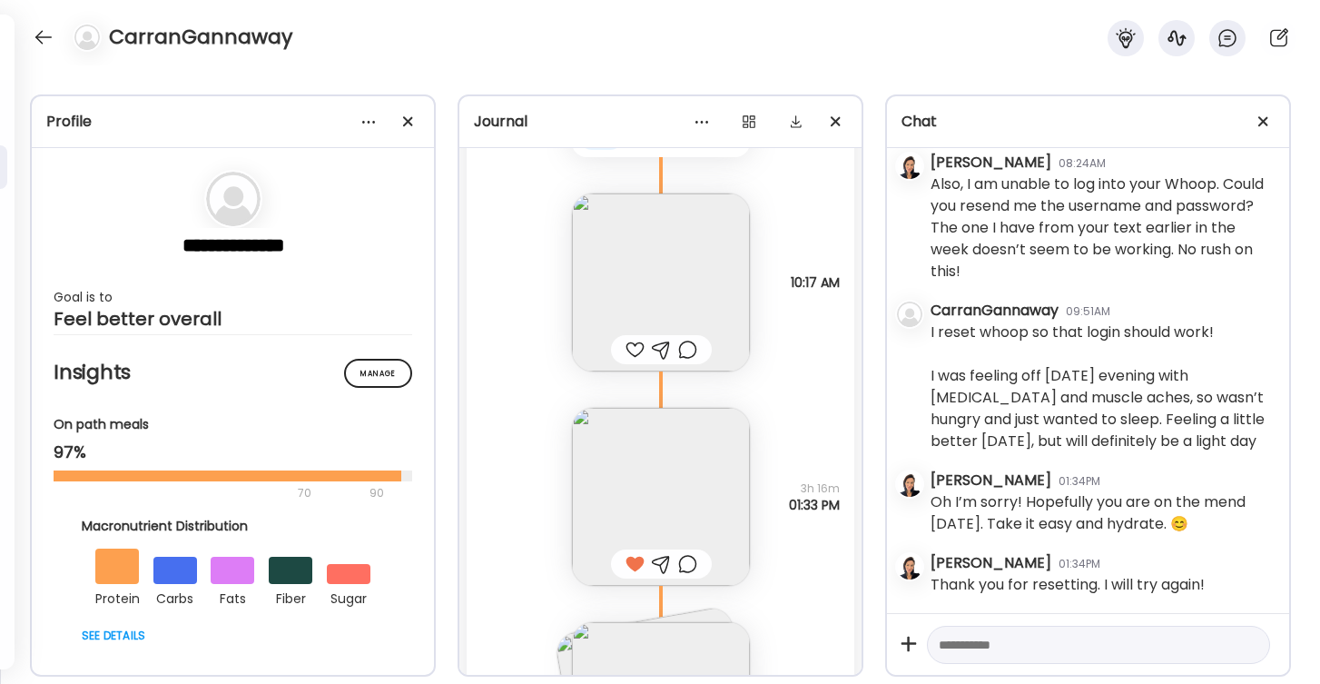
click at [631, 344] on div at bounding box center [635, 350] width 19 height 22
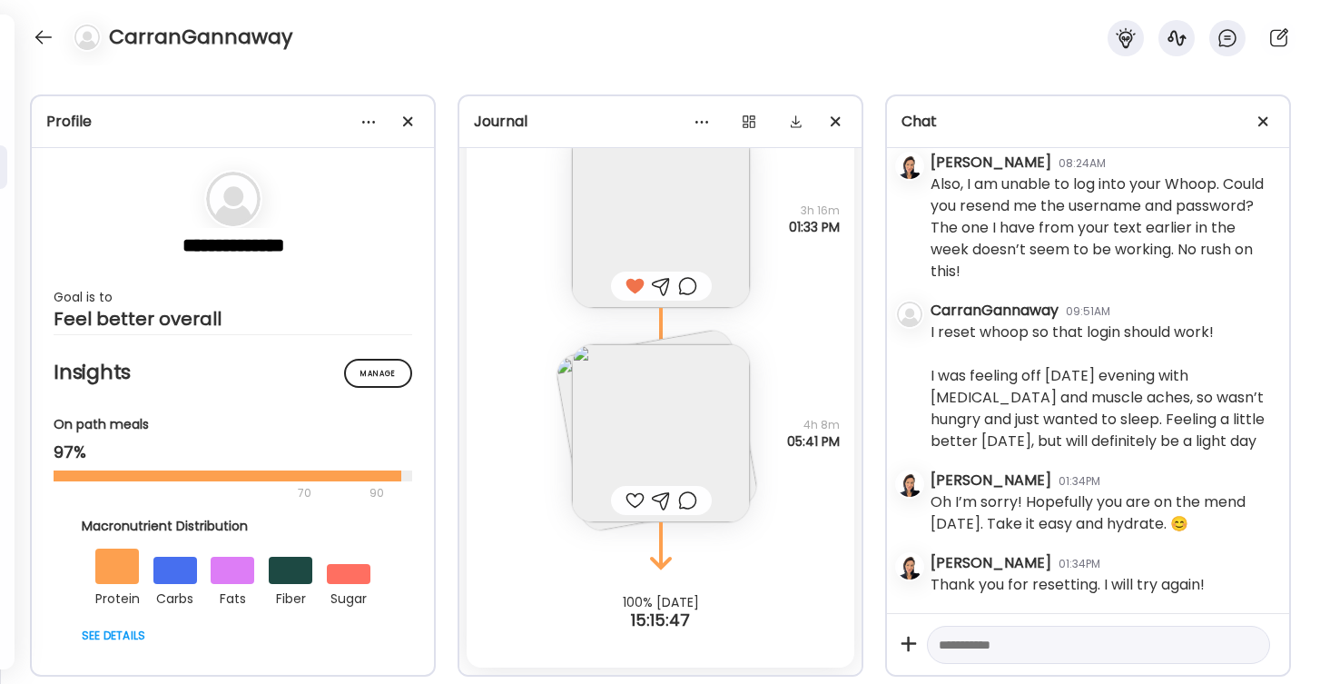
scroll to position [12892, 0]
click at [632, 498] on div at bounding box center [635, 501] width 19 height 22
click at [52, 33] on div at bounding box center [43, 37] width 29 height 29
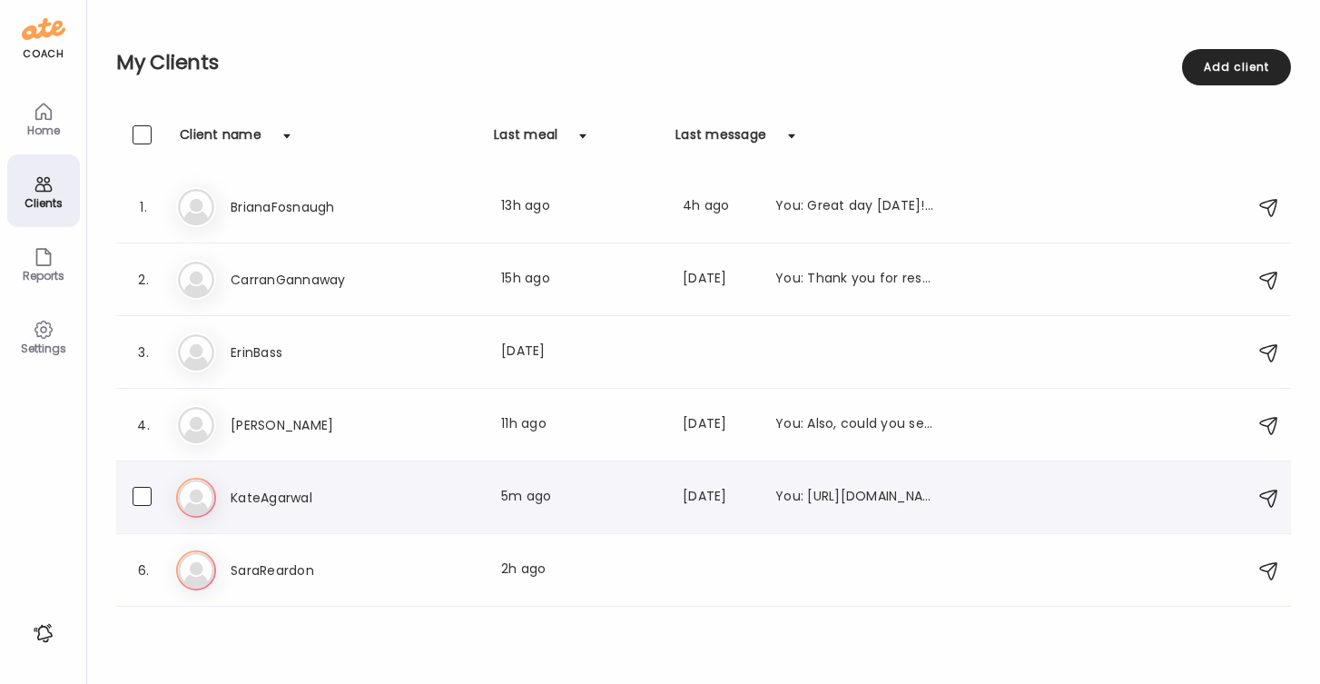
click at [312, 490] on h3 "KateAgarwal" at bounding box center [311, 498] width 160 height 22
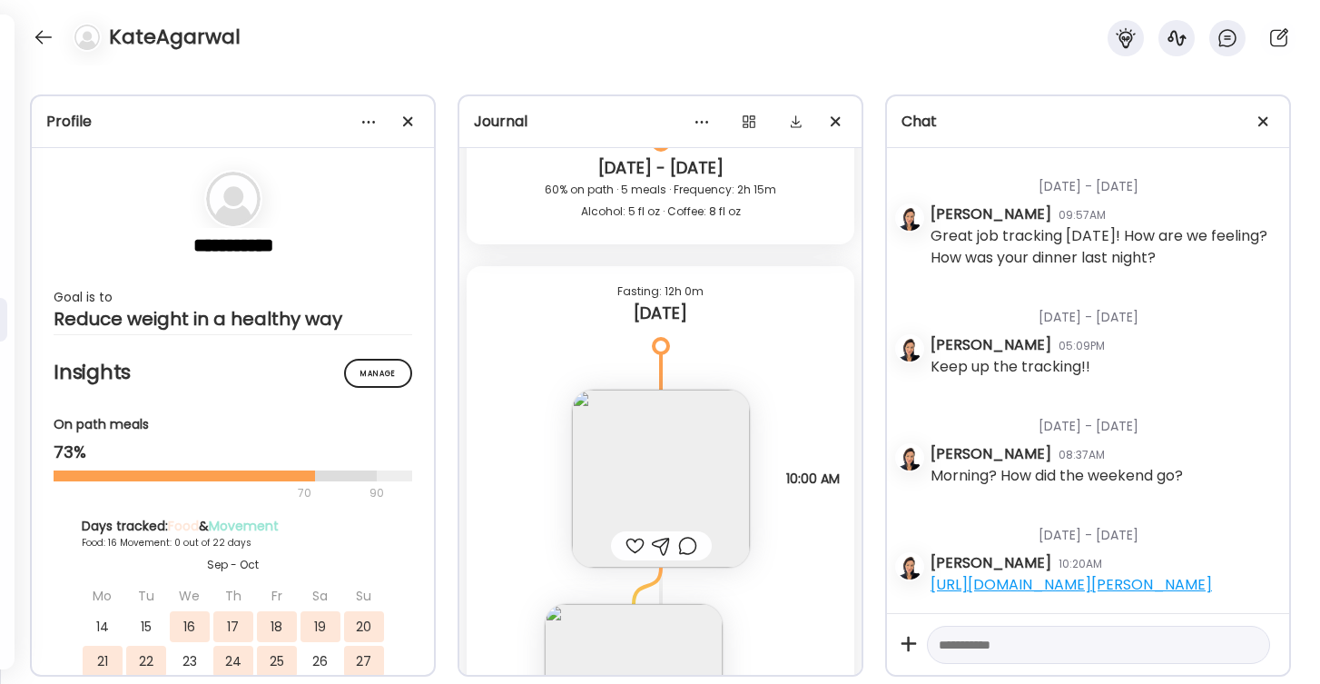
scroll to position [31733, 0]
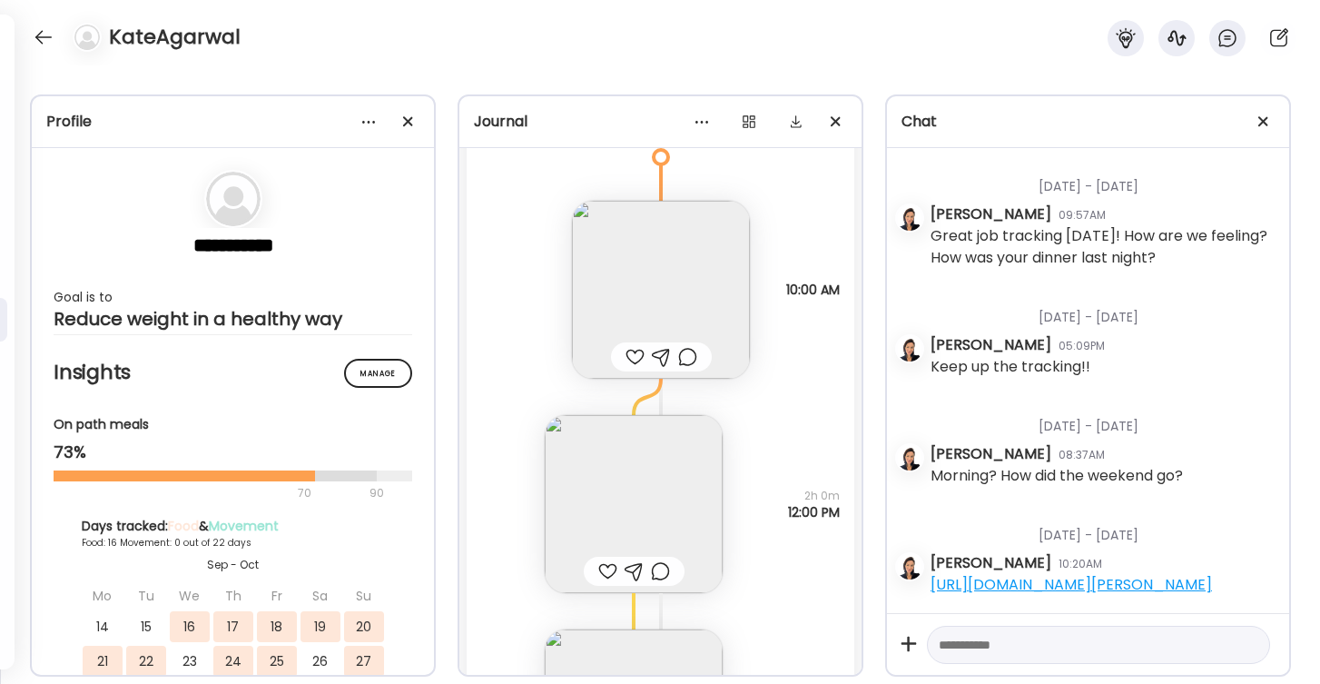
click at [638, 355] on div at bounding box center [635, 357] width 19 height 22
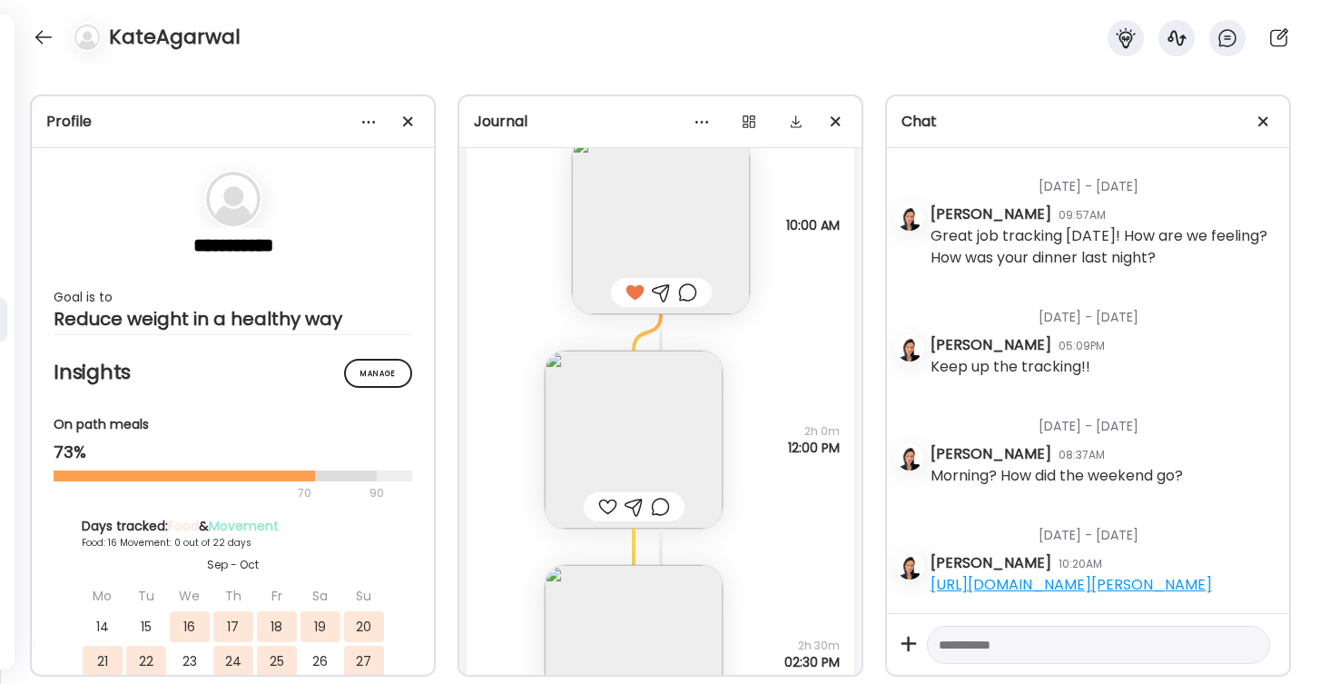
scroll to position [31860, 0]
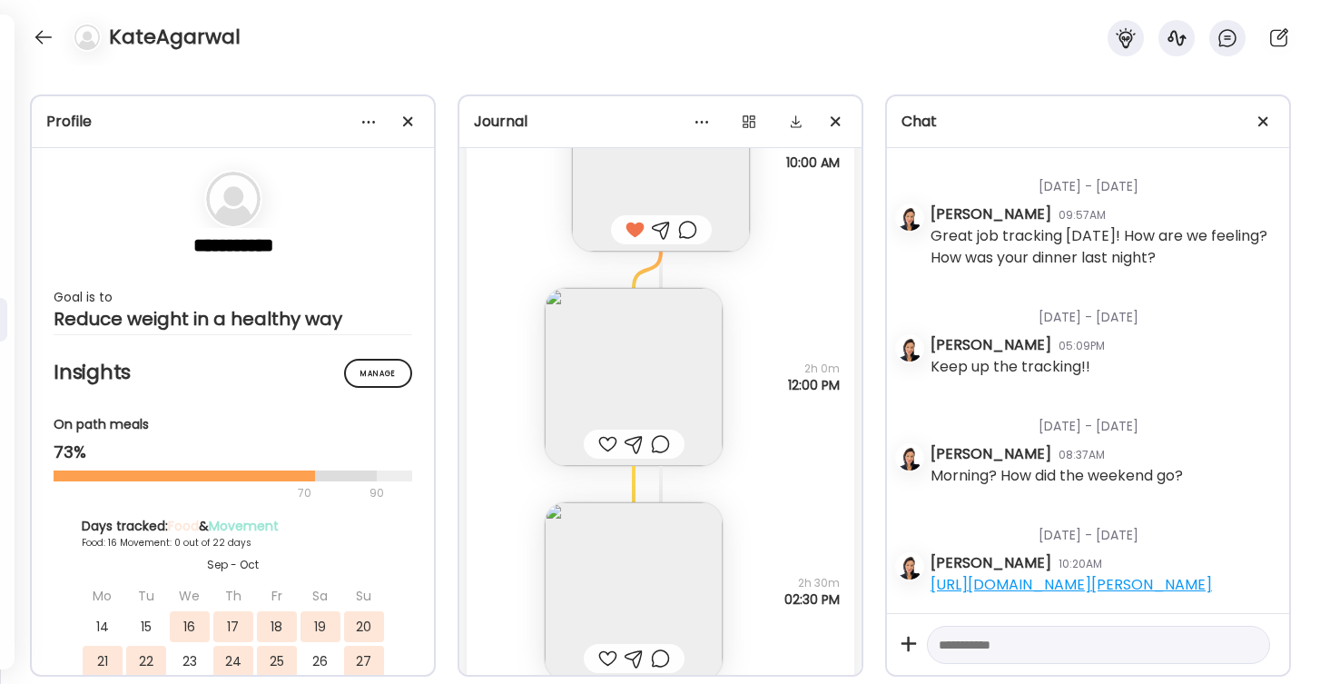
click at [598, 441] on div at bounding box center [607, 444] width 19 height 22
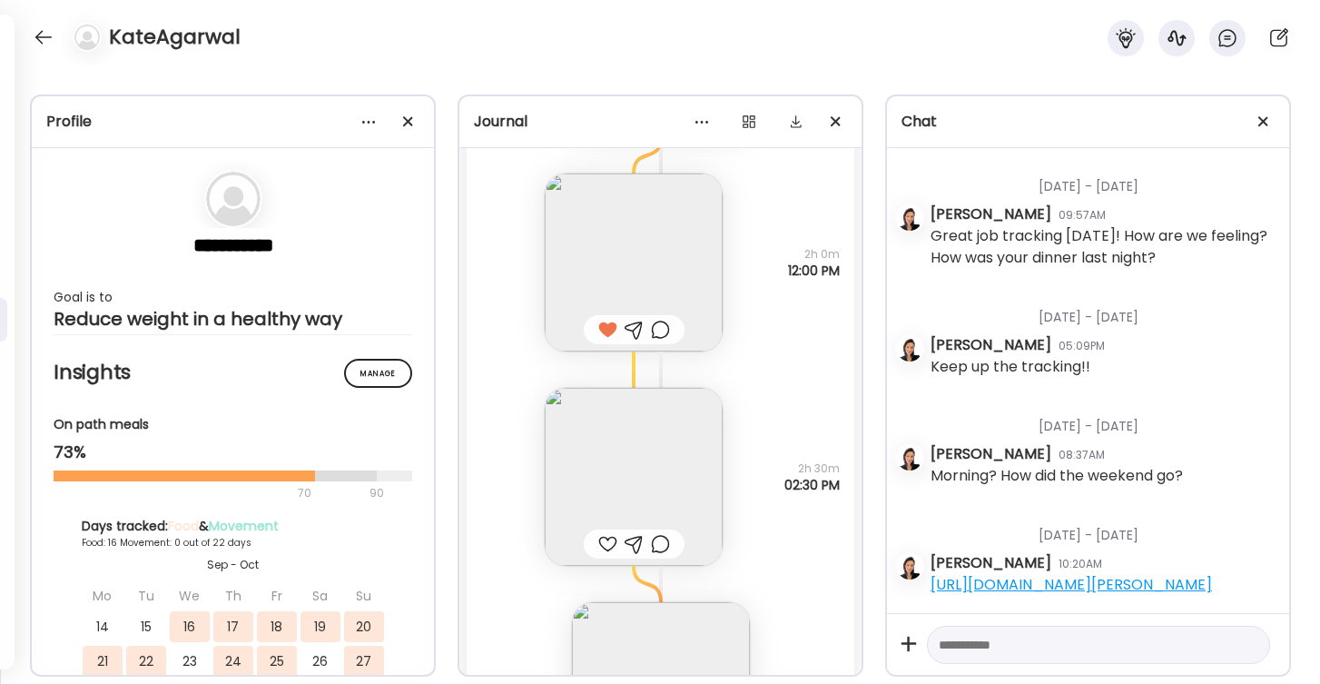
scroll to position [31982, 0]
click at [645, 471] on img at bounding box center [634, 470] width 178 height 178
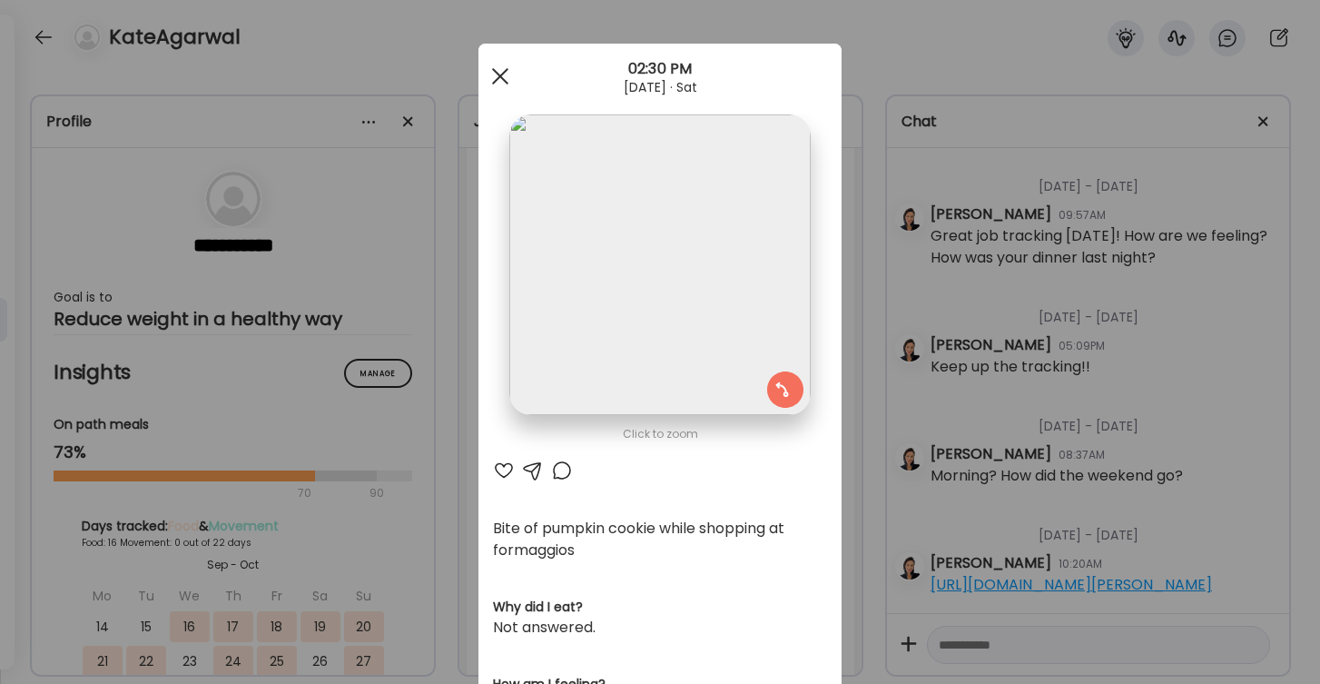
click at [504, 72] on span at bounding box center [500, 76] width 16 height 16
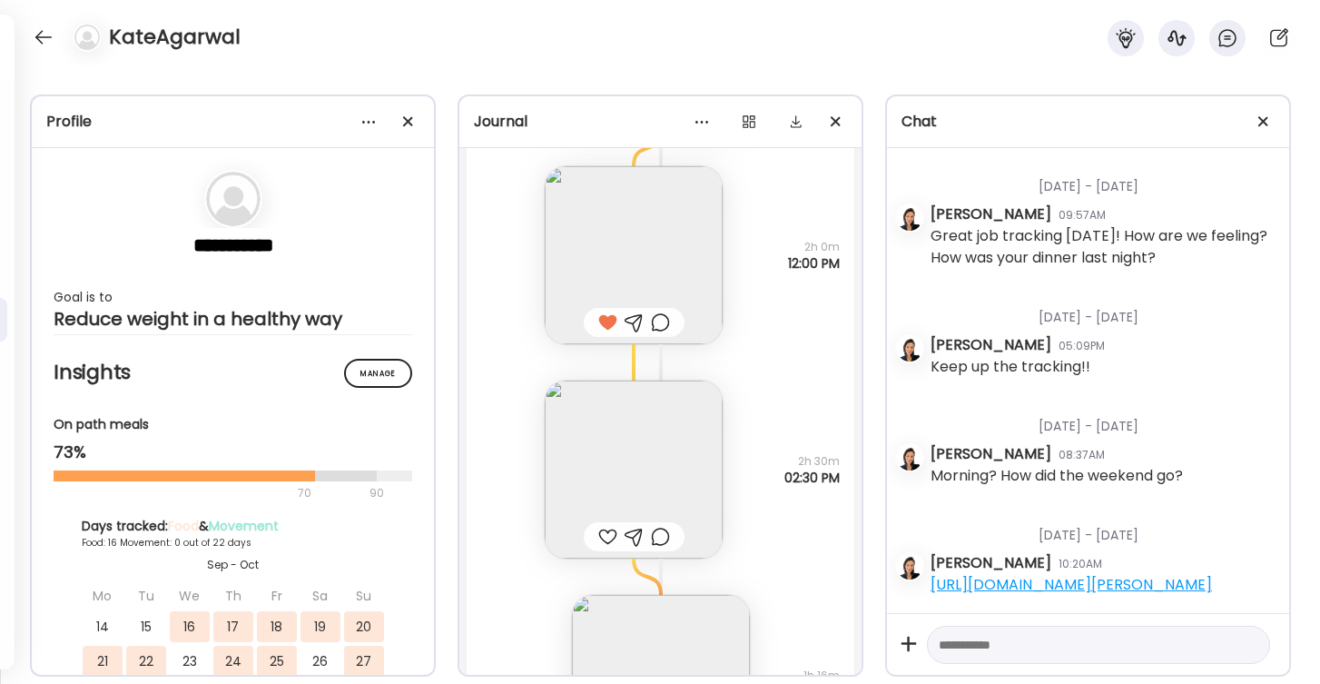
scroll to position [32124, 0]
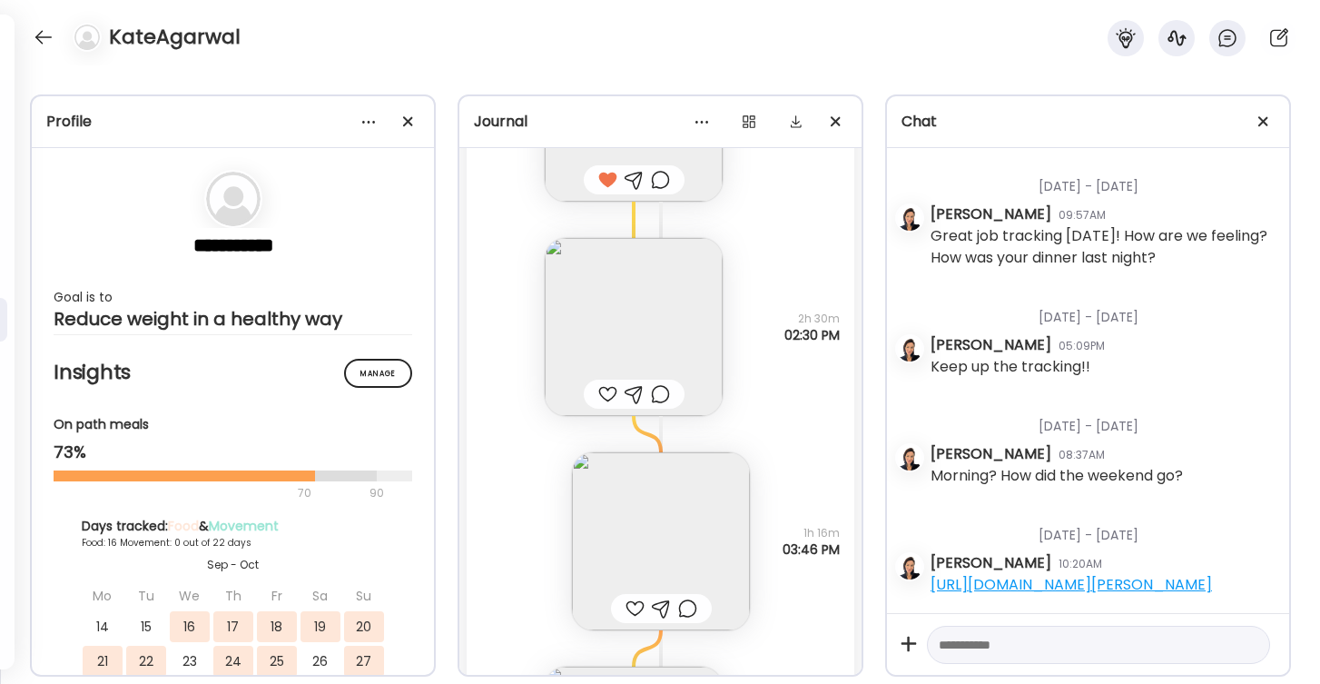
click at [604, 390] on div at bounding box center [607, 394] width 19 height 22
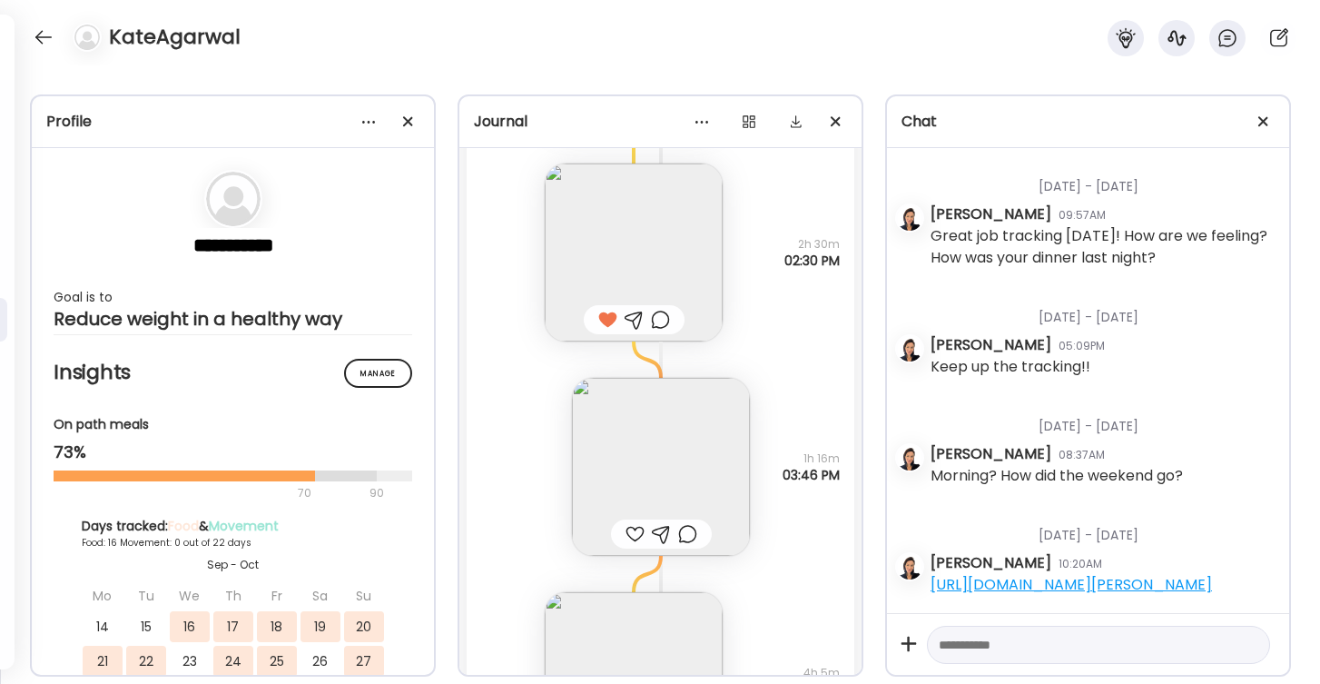
click at [669, 484] on img at bounding box center [661, 467] width 178 height 178
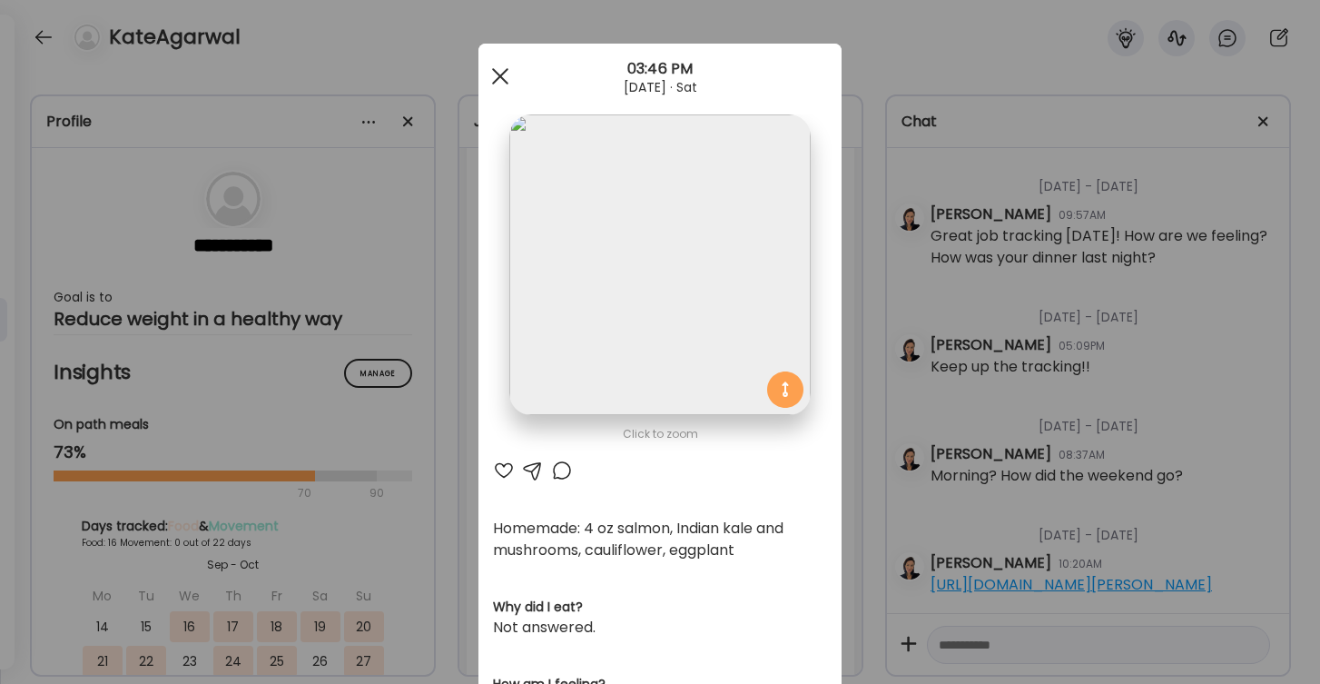
click at [499, 75] on span at bounding box center [500, 76] width 16 height 16
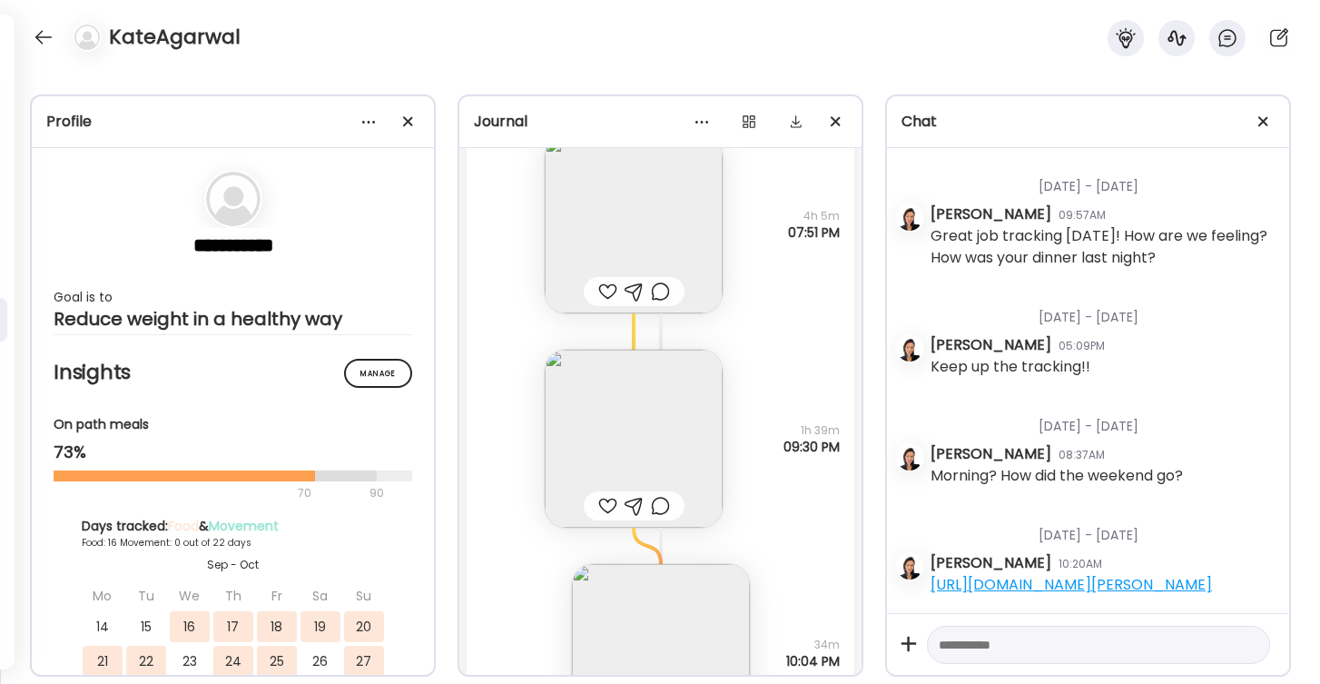
scroll to position [32678, 0]
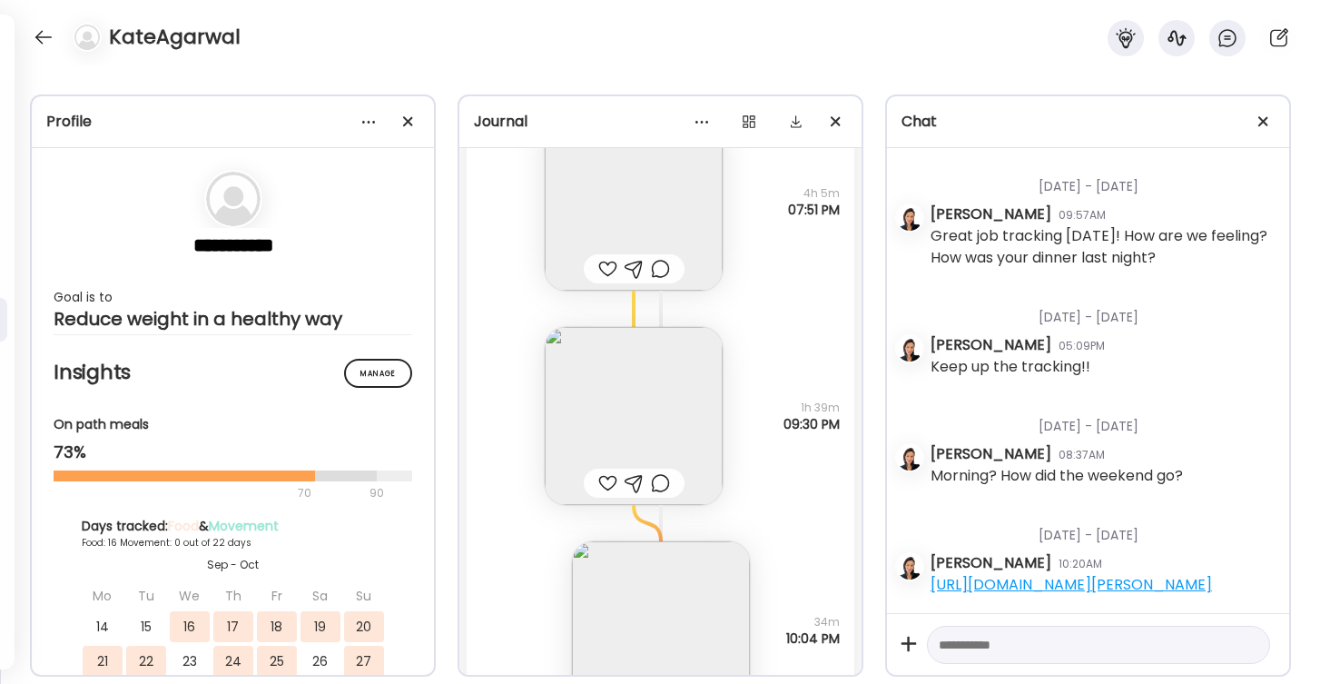
click at [620, 437] on img at bounding box center [634, 416] width 178 height 178
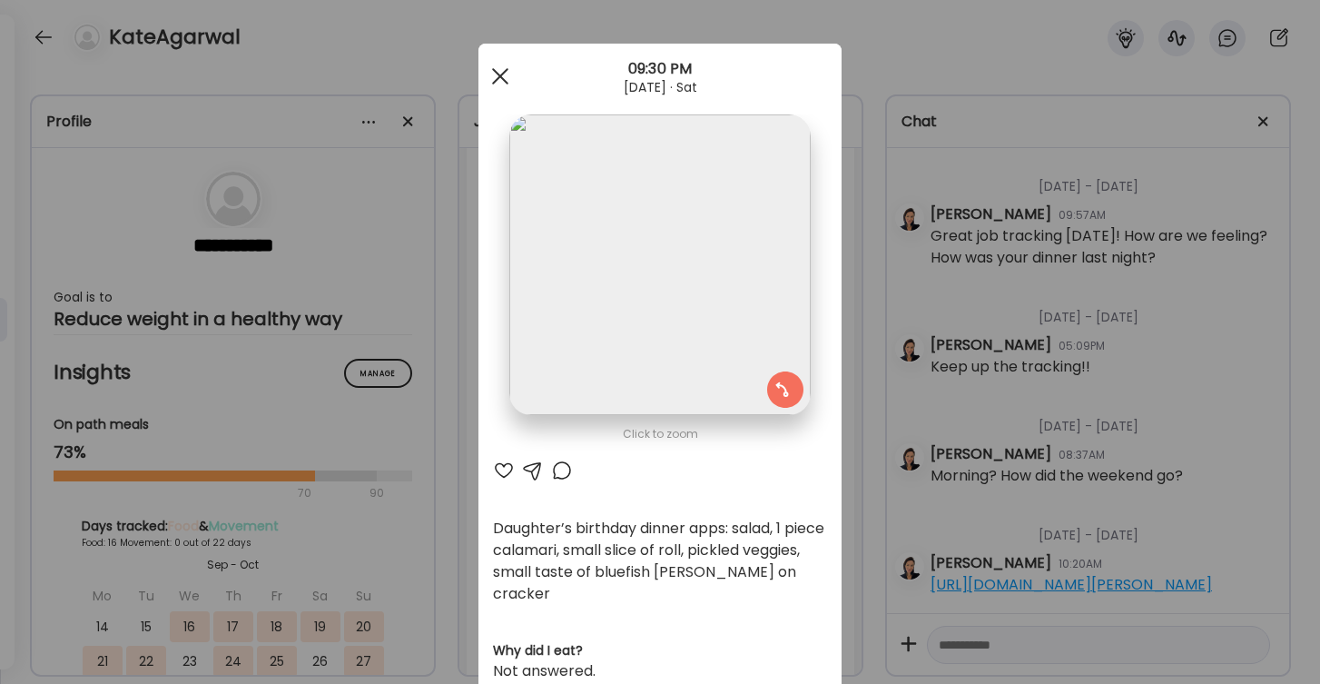
scroll to position [0, 0]
click at [495, 72] on span at bounding box center [500, 76] width 16 height 16
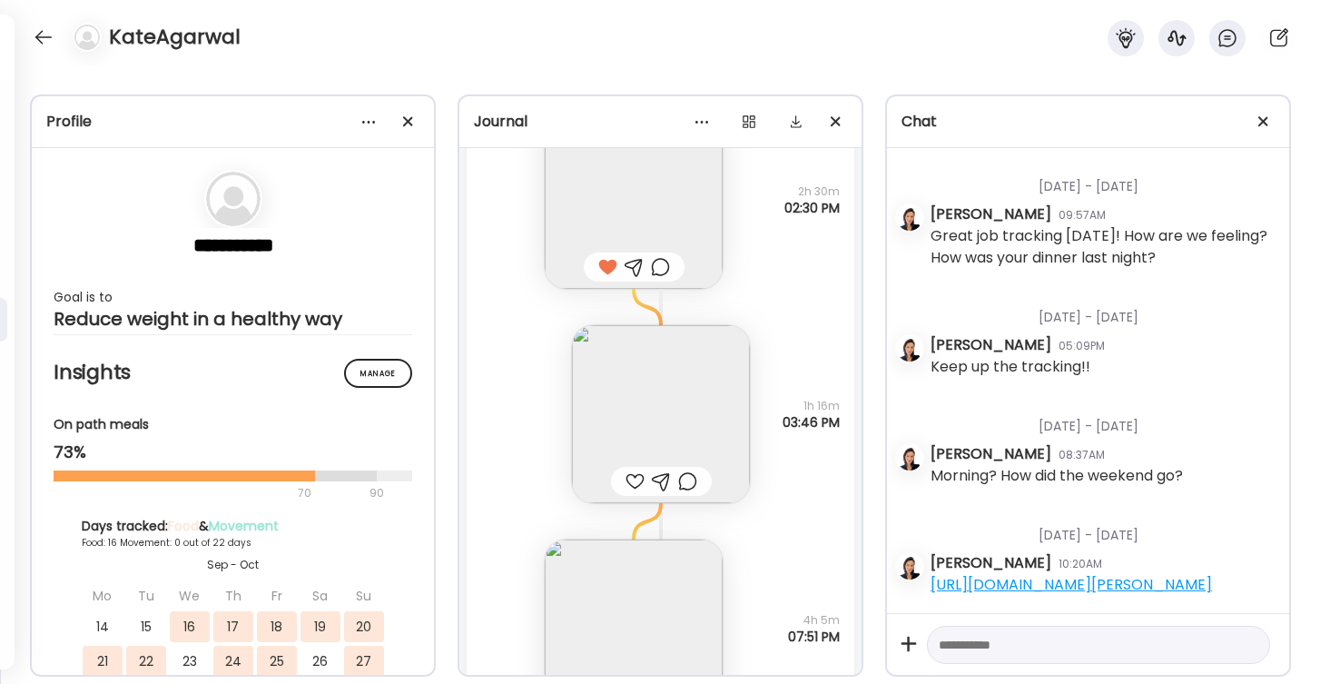
scroll to position [32266, 0]
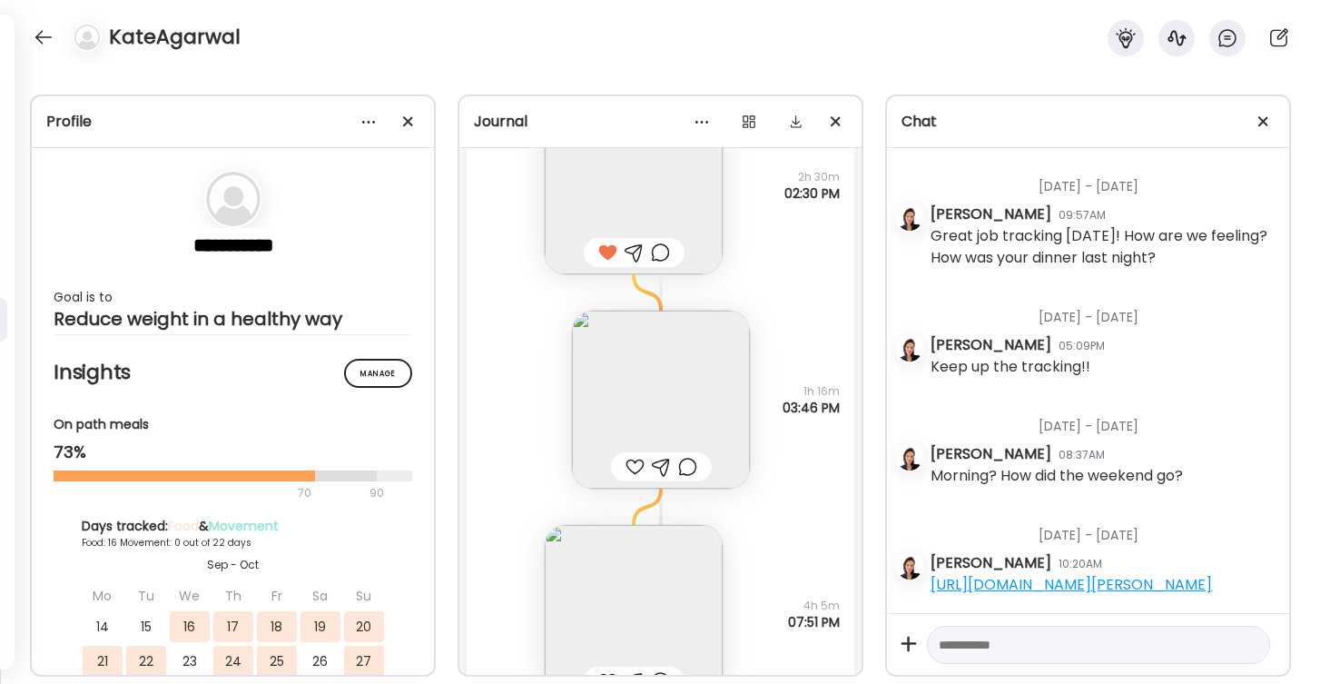
click at [634, 468] on div at bounding box center [635, 467] width 19 height 22
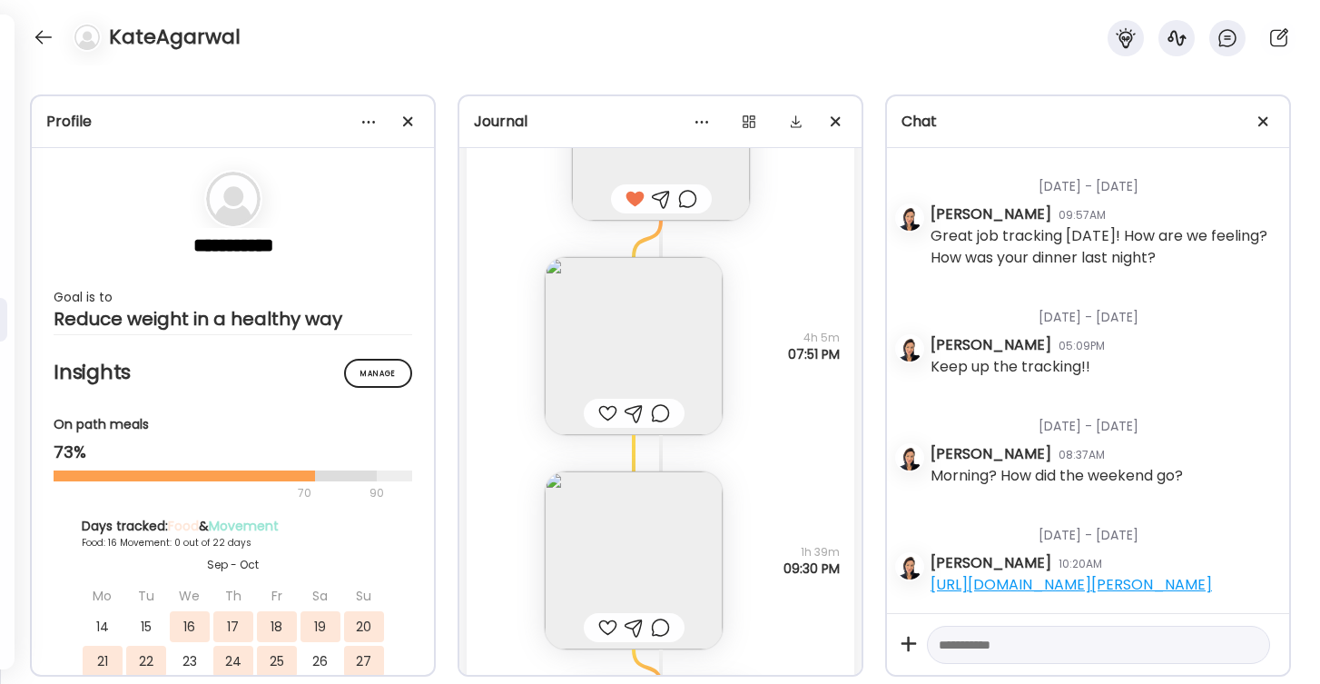
click at [607, 416] on div at bounding box center [607, 413] width 19 height 22
click at [638, 331] on img at bounding box center [634, 346] width 178 height 178
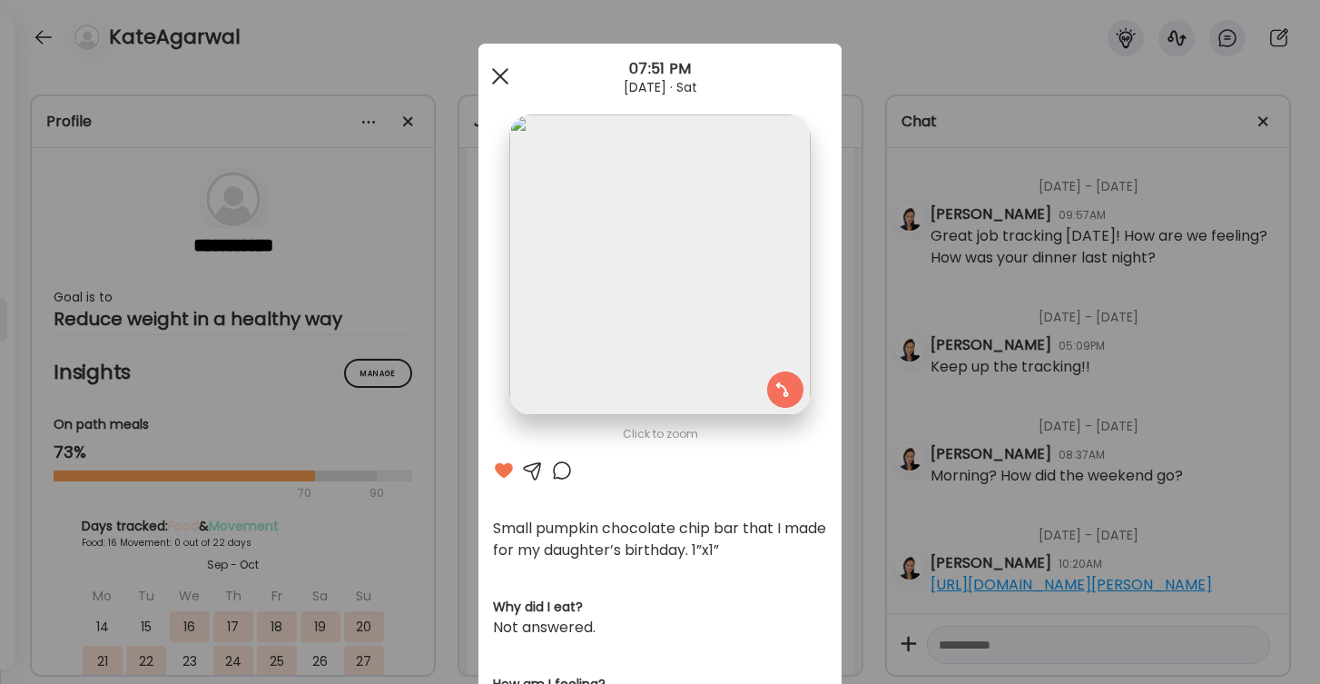
click at [494, 72] on div at bounding box center [500, 76] width 36 height 36
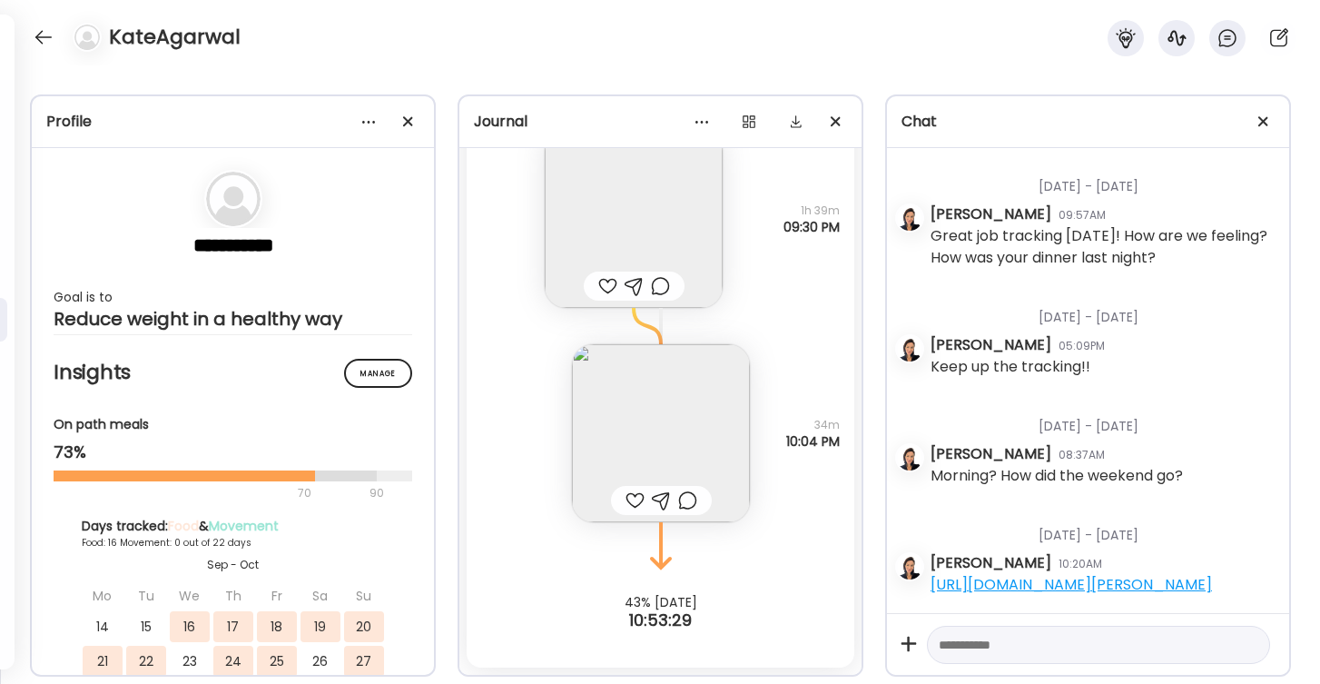
scroll to position [32876, 0]
click at [42, 33] on div at bounding box center [43, 37] width 29 height 29
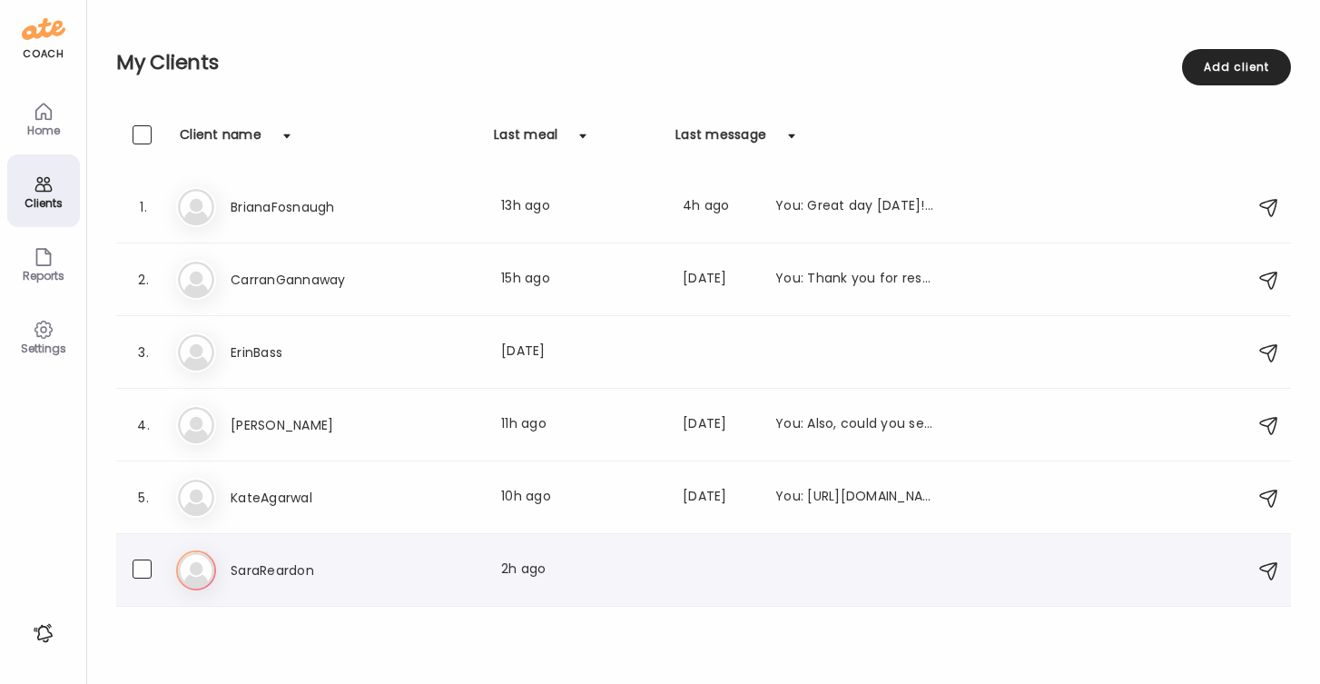
click at [299, 561] on h3 "SaraReardon" at bounding box center [311, 570] width 160 height 22
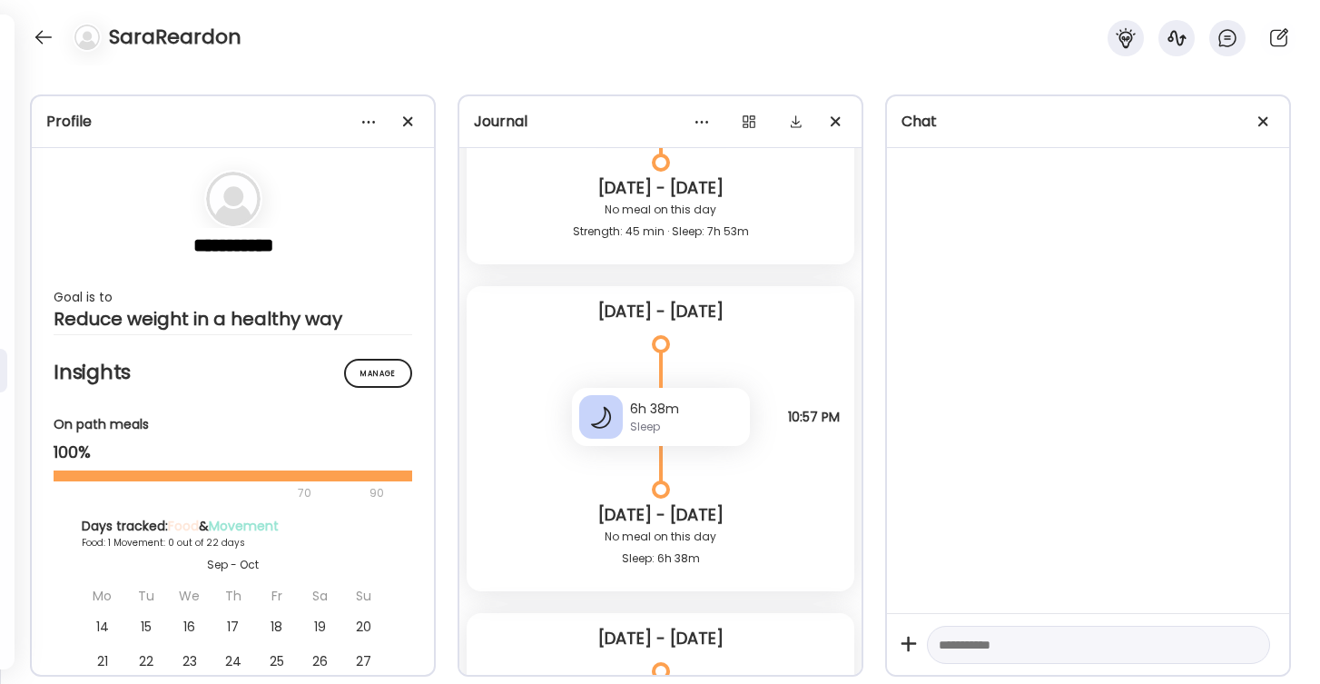
scroll to position [7218, 0]
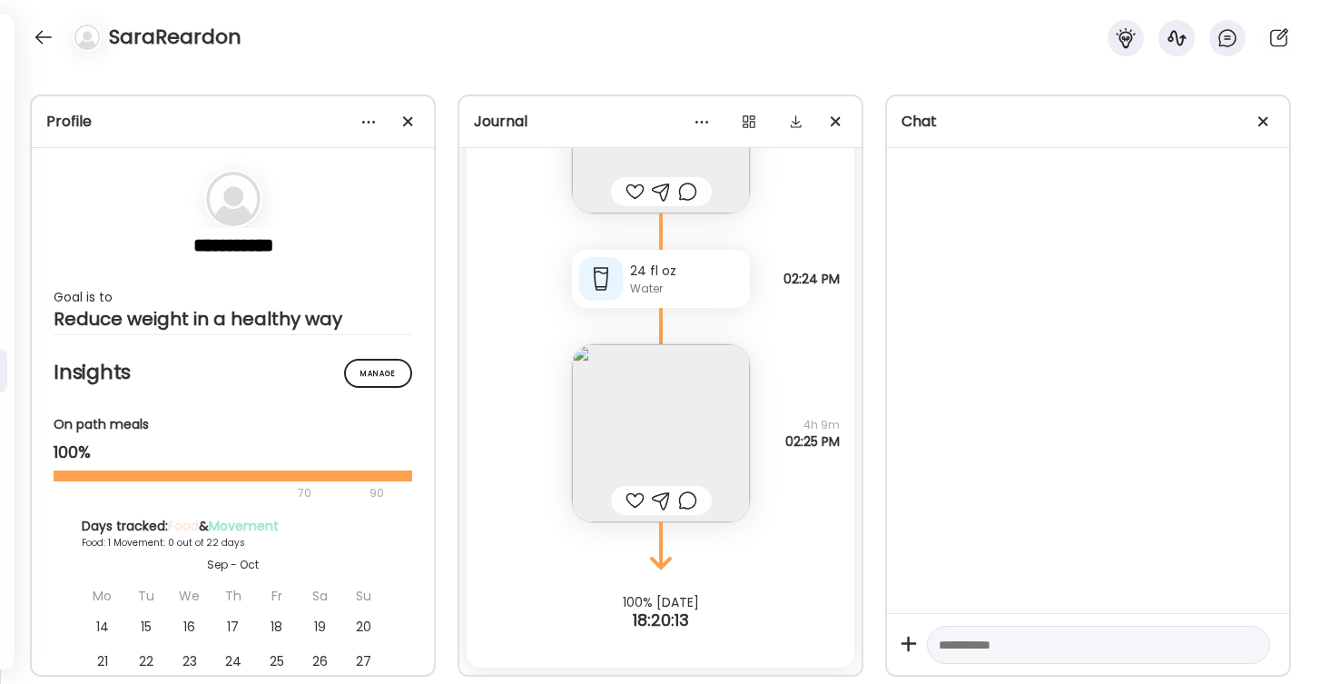
click at [994, 645] on textarea at bounding box center [1082, 645] width 287 height 22
type textarea "**********"
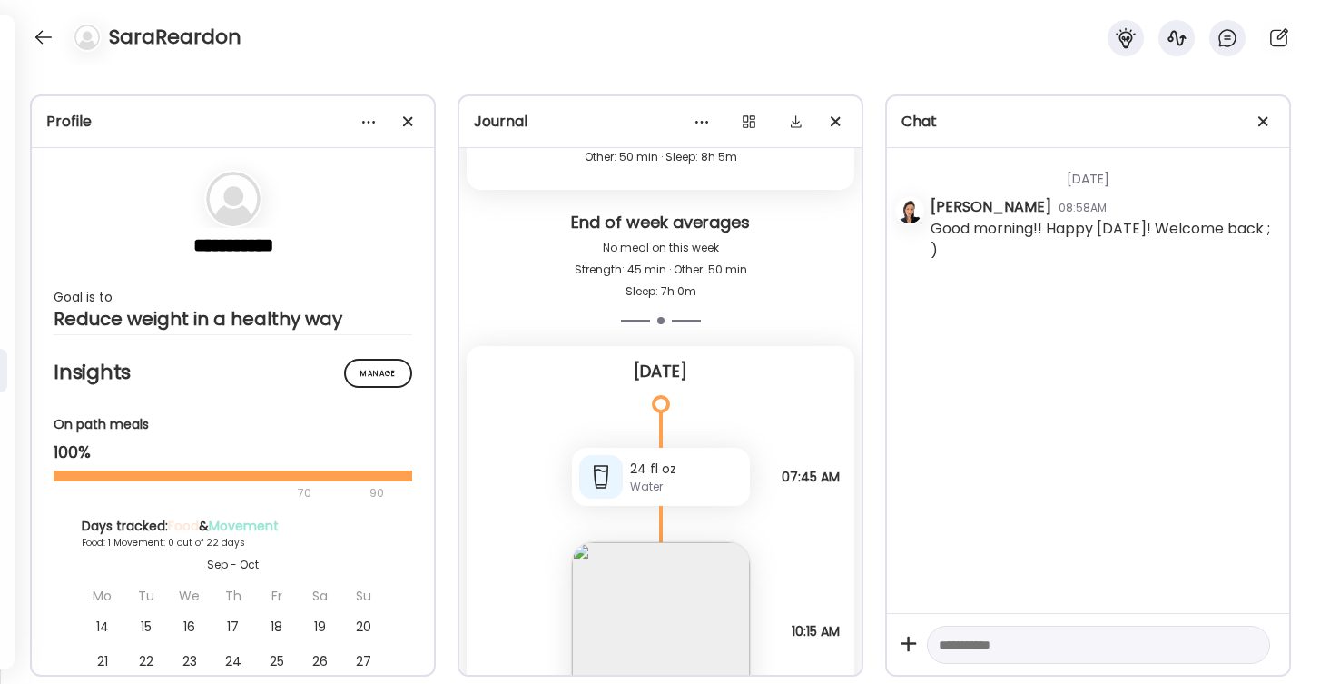
scroll to position [6907, 0]
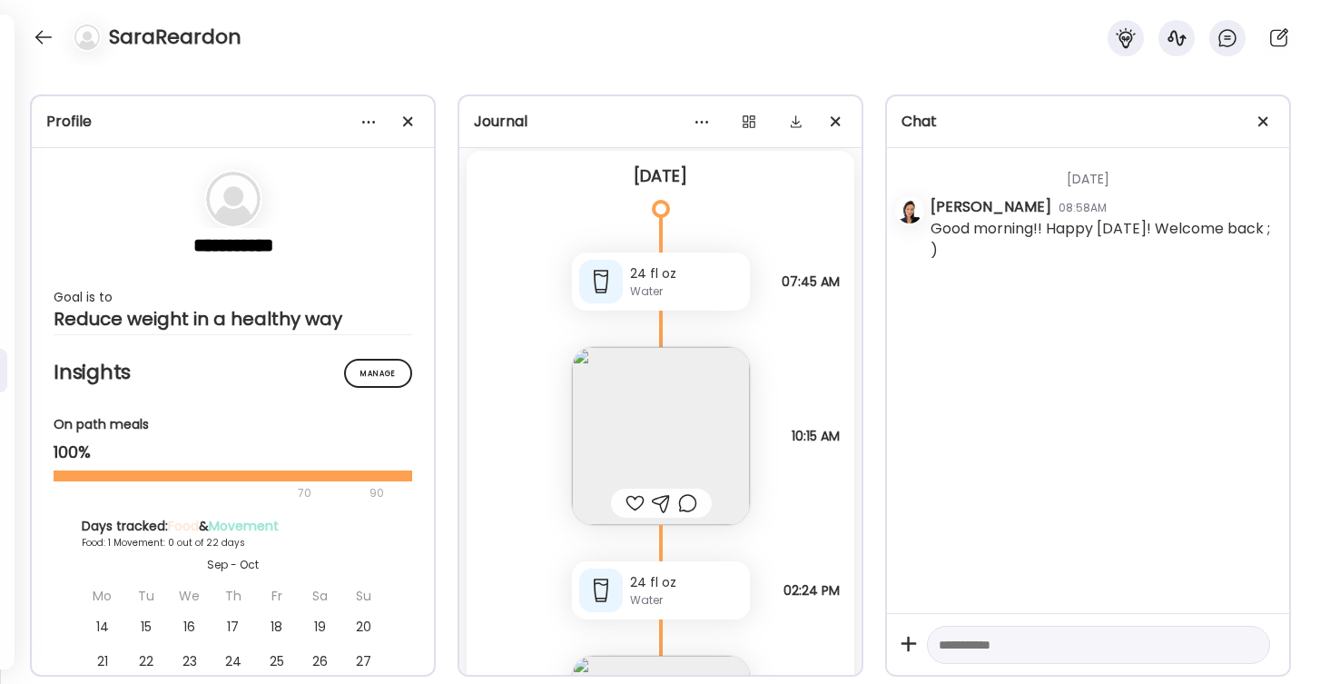
click at [638, 499] on div at bounding box center [635, 503] width 19 height 22
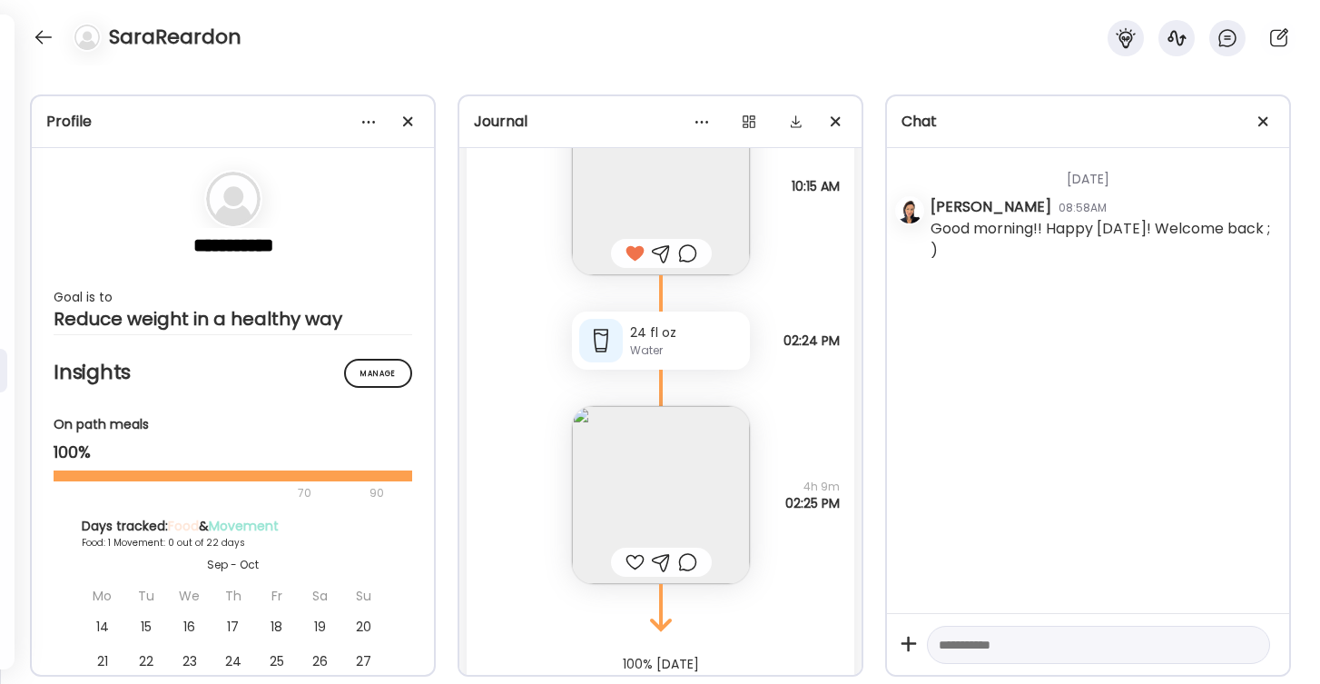
scroll to position [7191, 0]
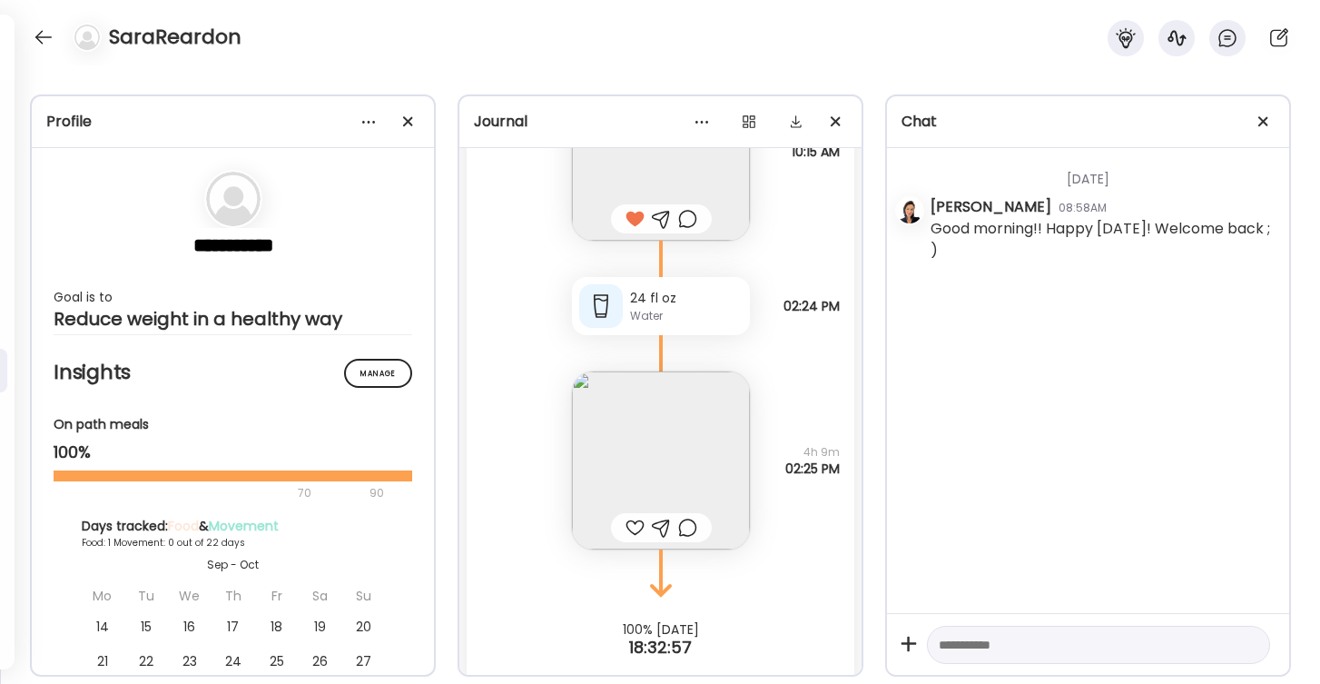
click at [627, 527] on div at bounding box center [635, 528] width 19 height 22
click at [972, 652] on textarea at bounding box center [1082, 645] width 287 height 22
type textarea "*"
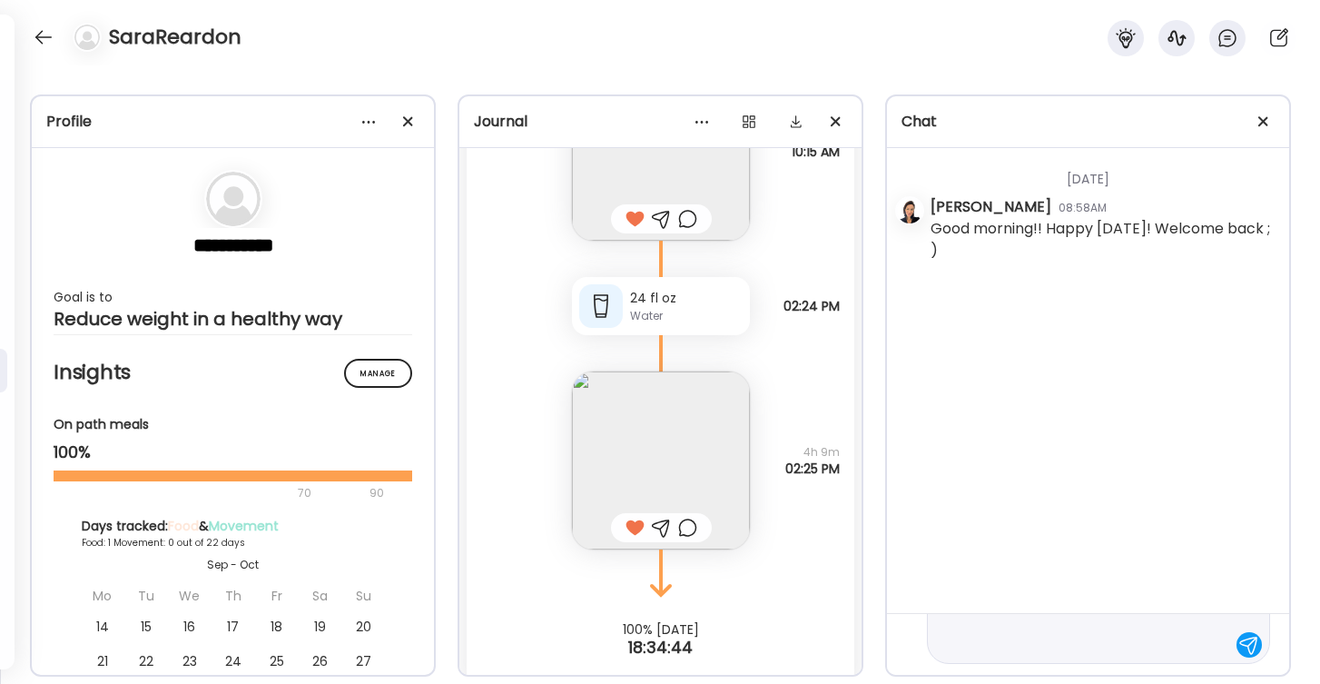
type textarea "**********"
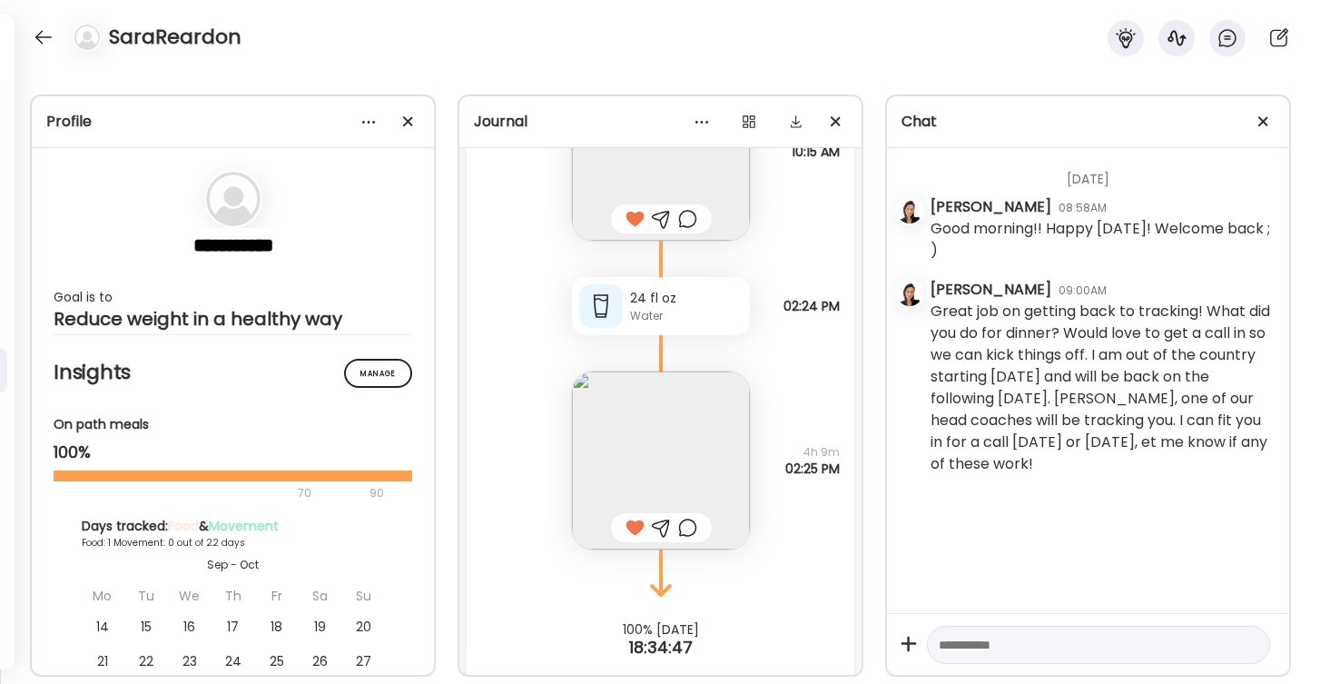
click at [983, 645] on textarea at bounding box center [1082, 645] width 287 height 22
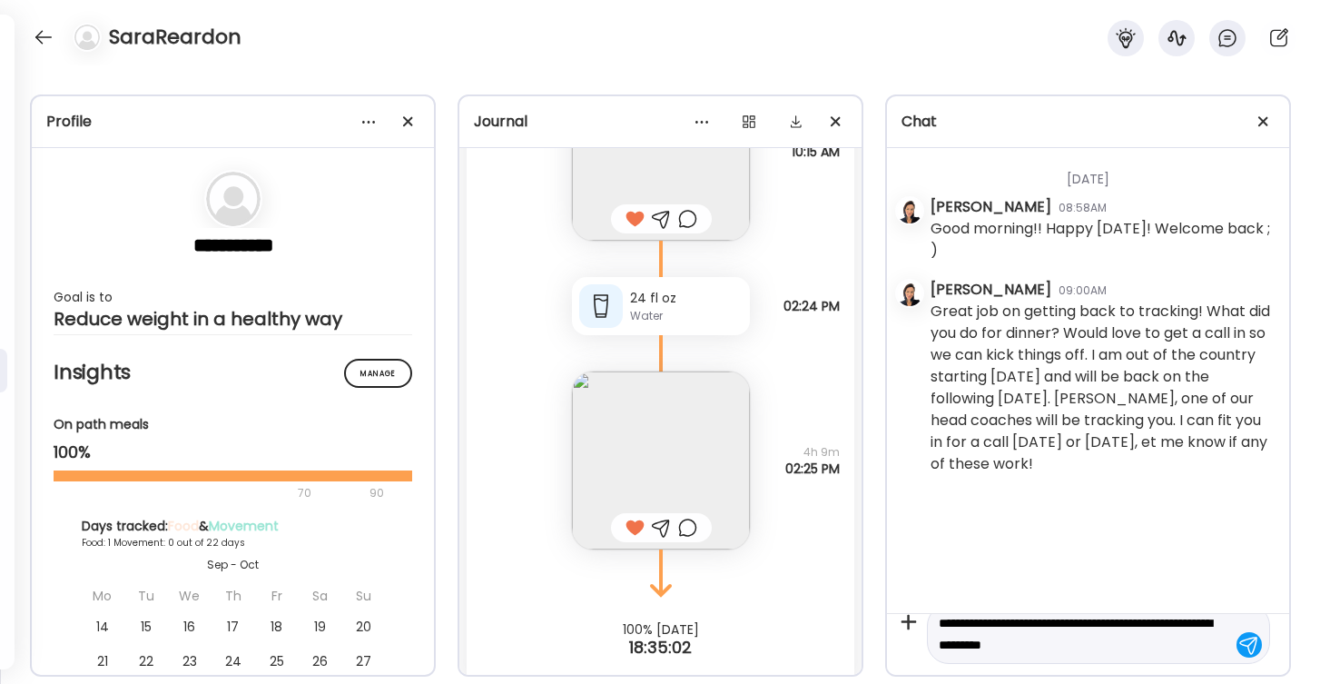
type textarea "**********"
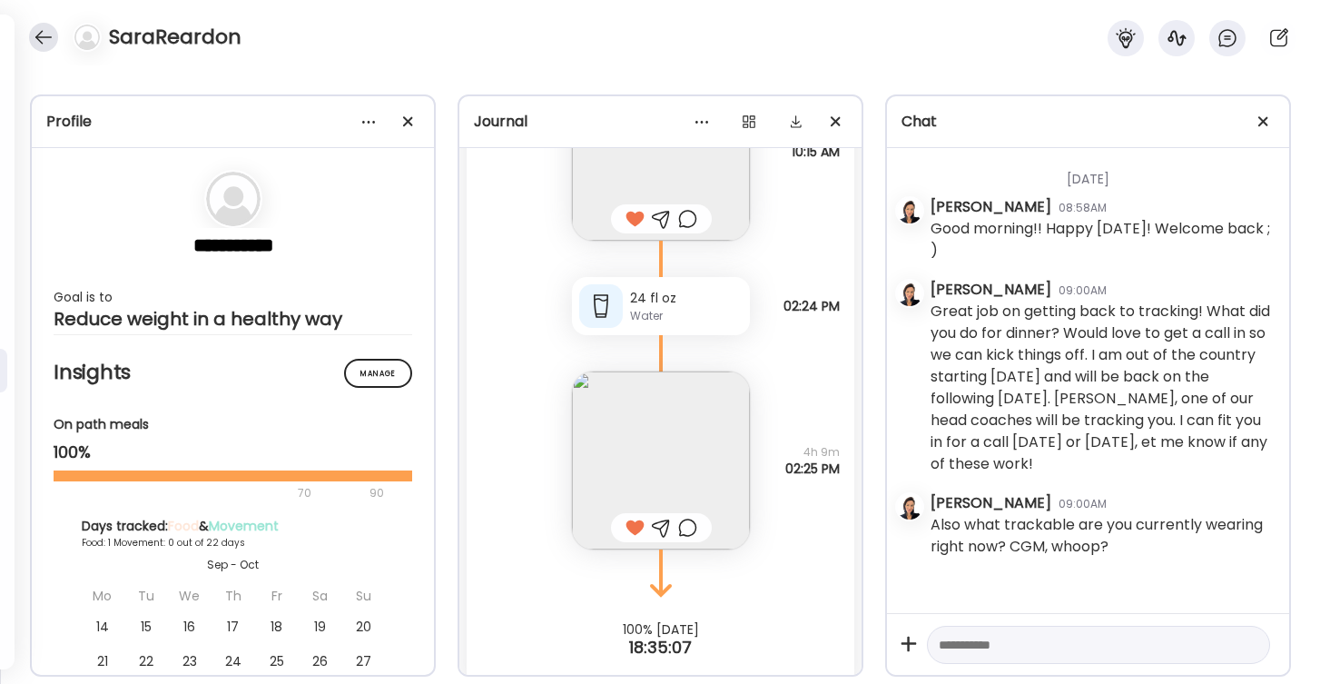
click at [41, 45] on div at bounding box center [43, 37] width 29 height 29
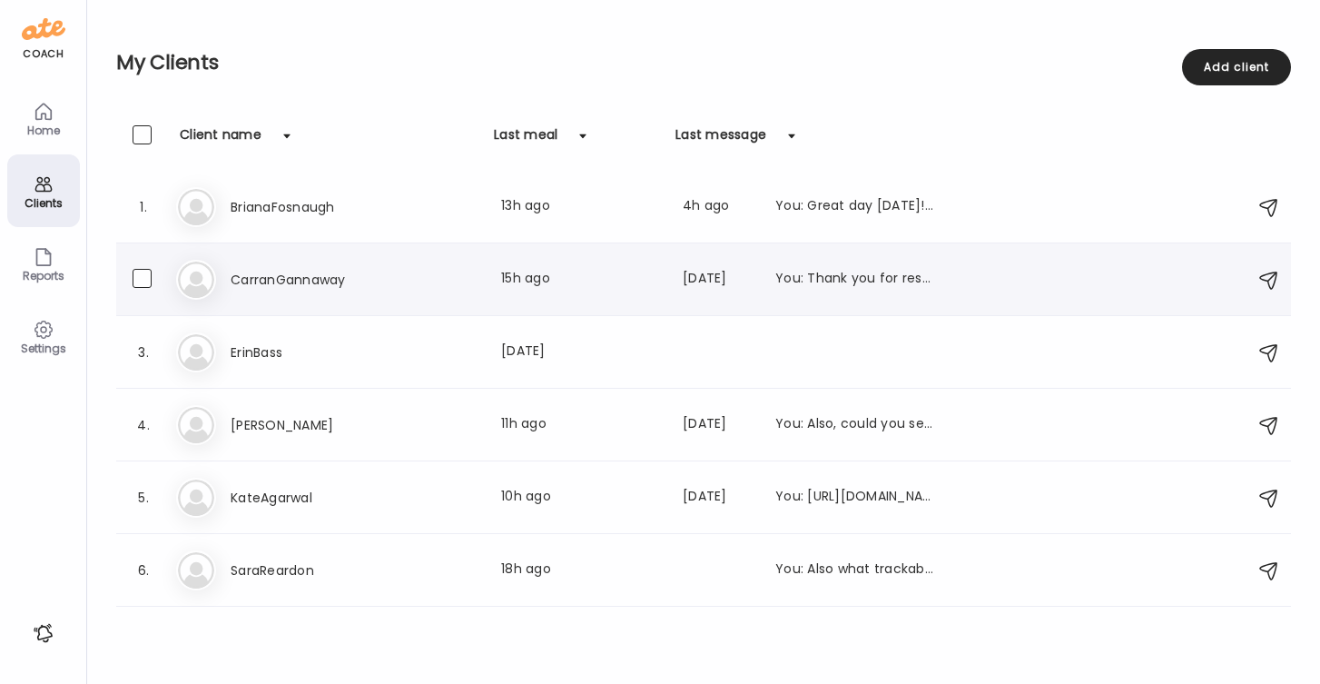
click at [303, 279] on h3 "CarranGannaway" at bounding box center [311, 280] width 160 height 22
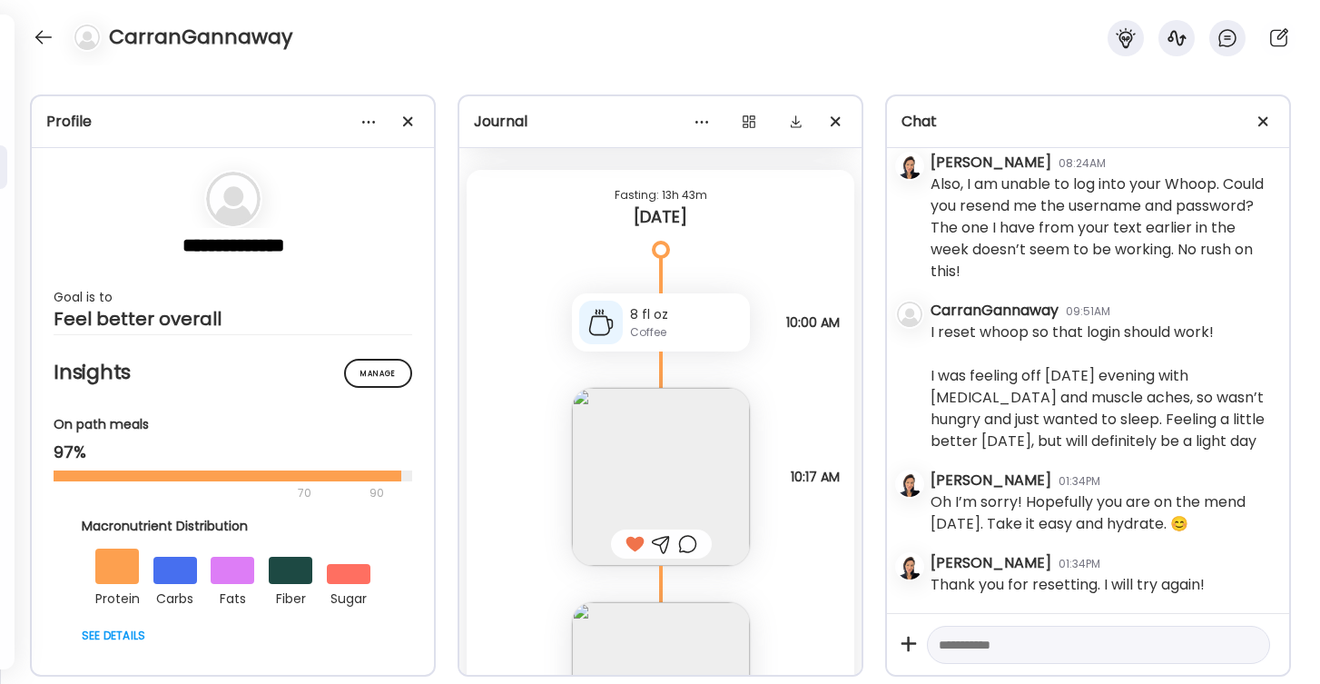
scroll to position [12263, 0]
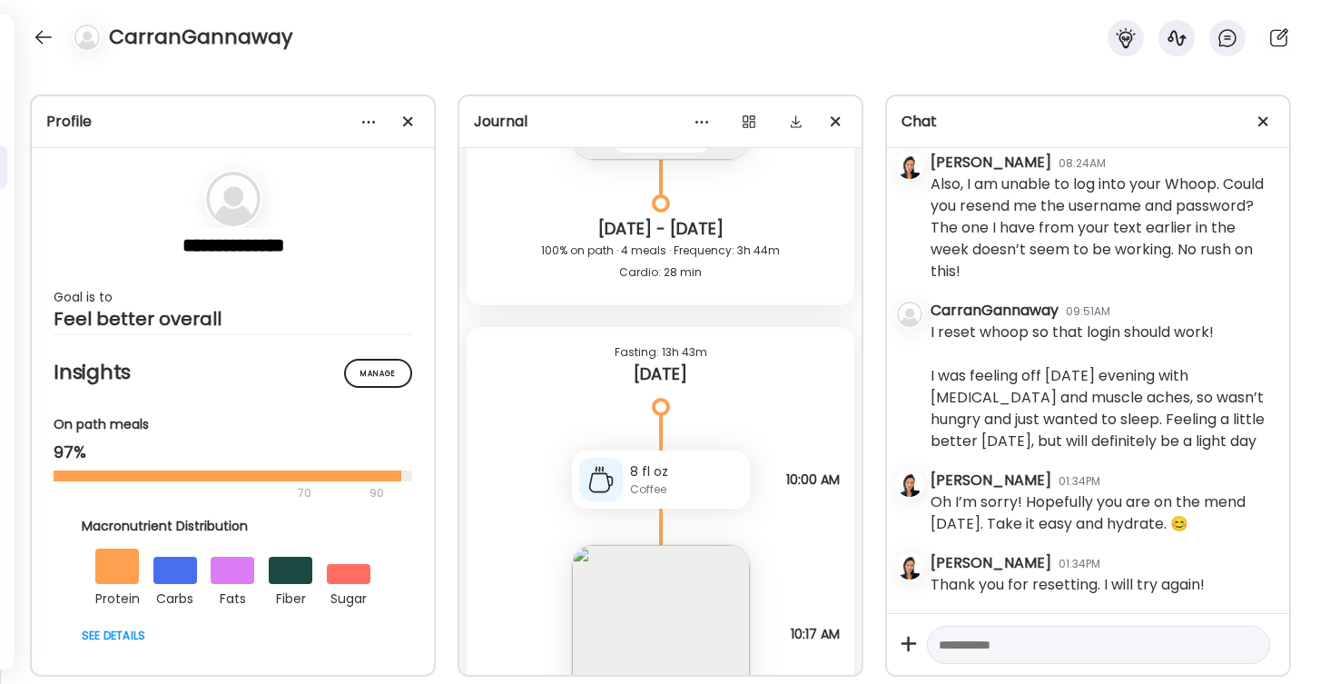
click at [979, 642] on textarea at bounding box center [1082, 645] width 287 height 22
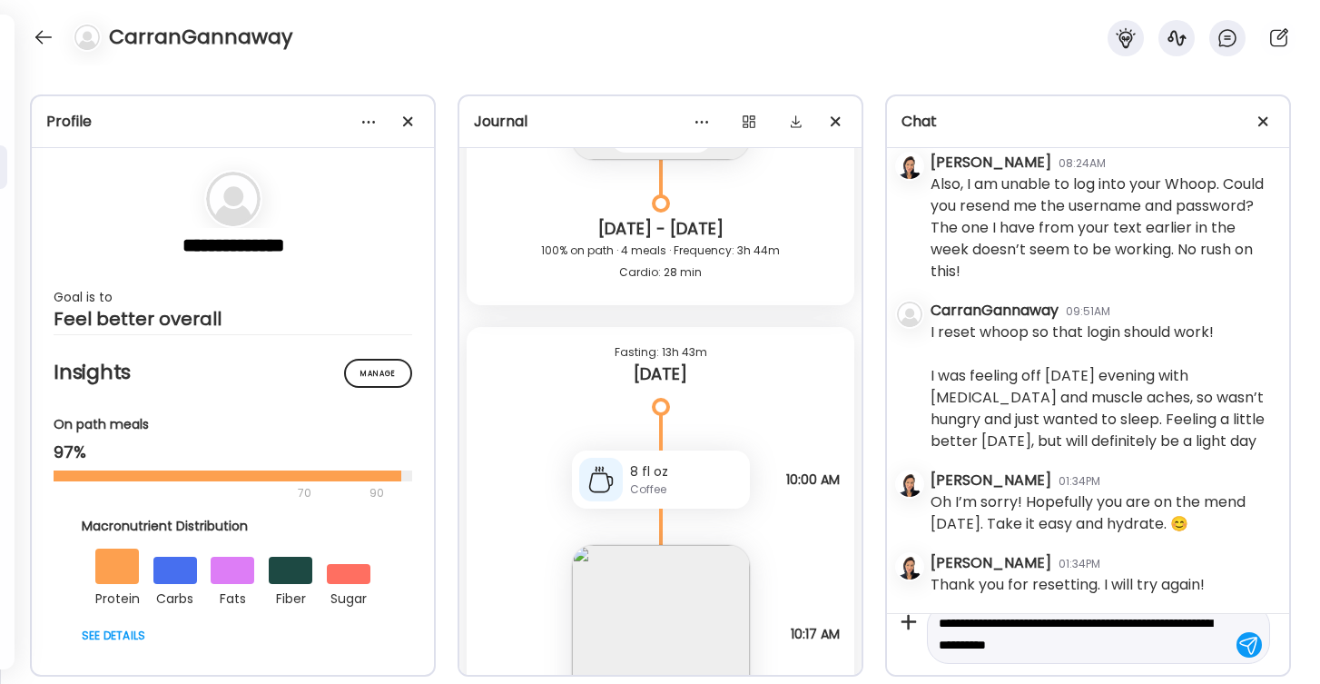
type textarea "**********"
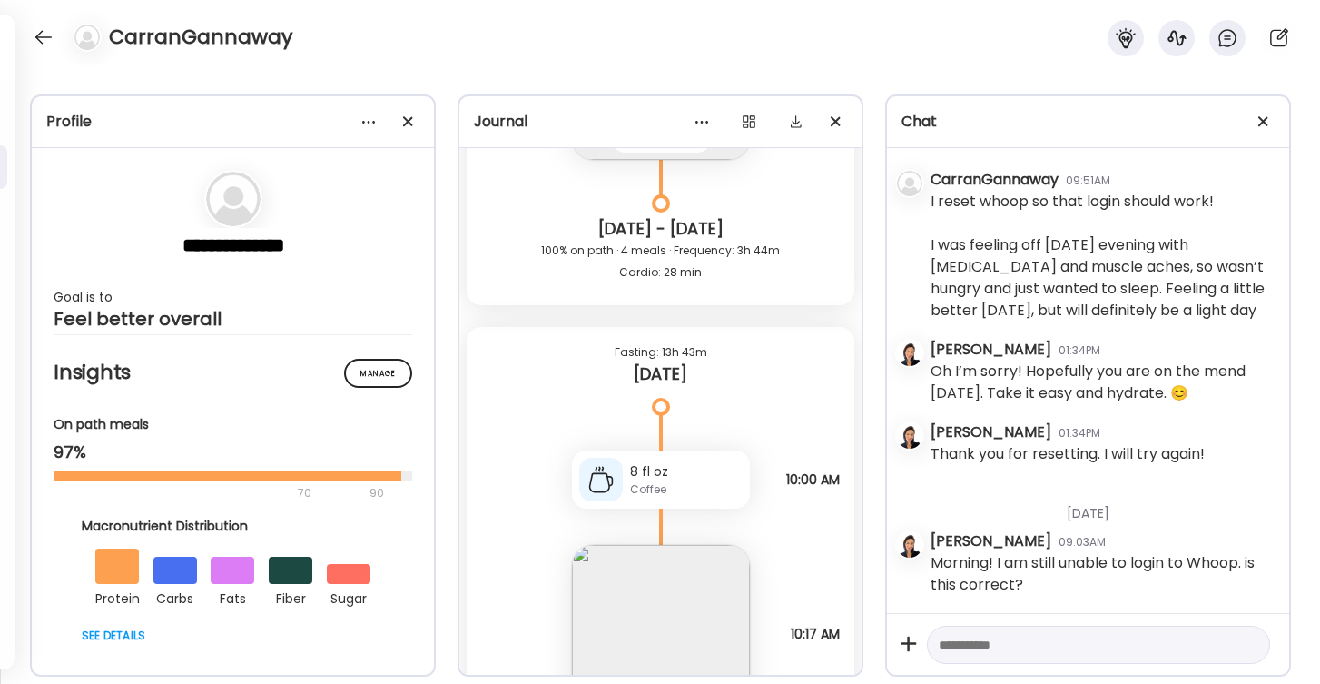
scroll to position [3267, 0]
click at [958, 638] on textarea at bounding box center [1082, 645] width 287 height 22
type textarea "**********"
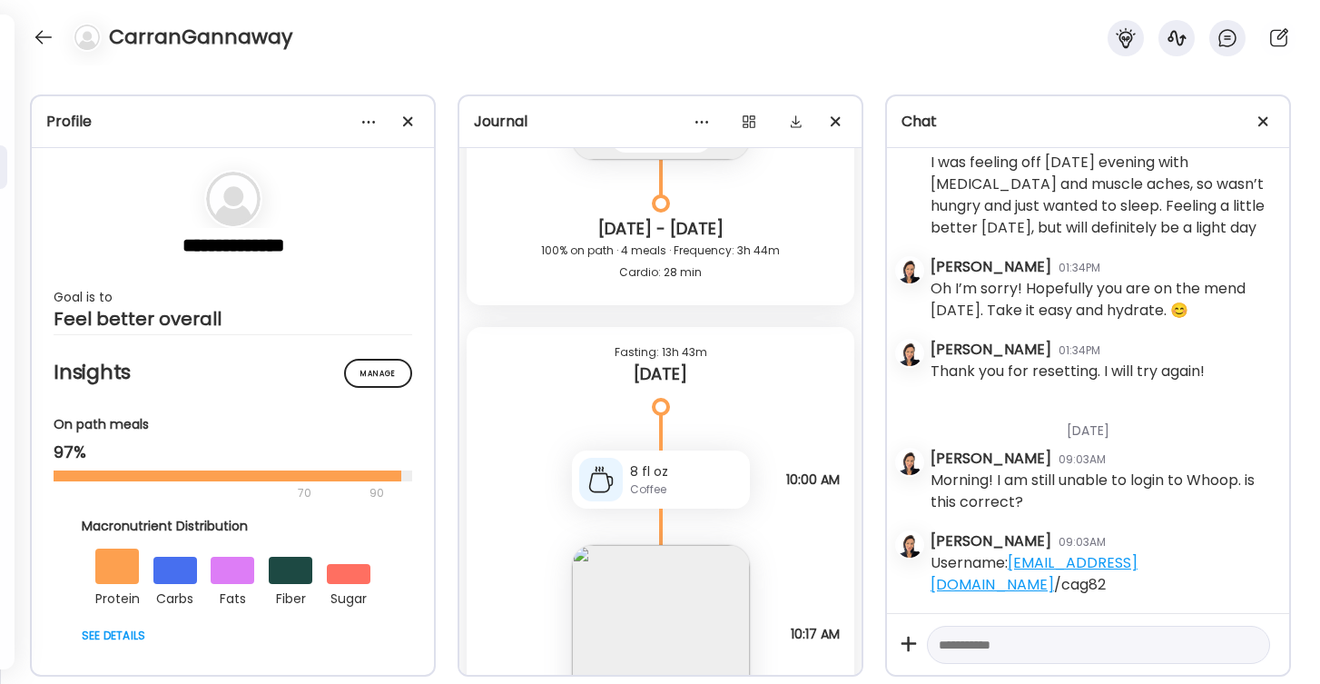
scroll to position [3328, 0]
click at [964, 653] on textarea at bounding box center [1082, 645] width 287 height 22
type textarea "**********"
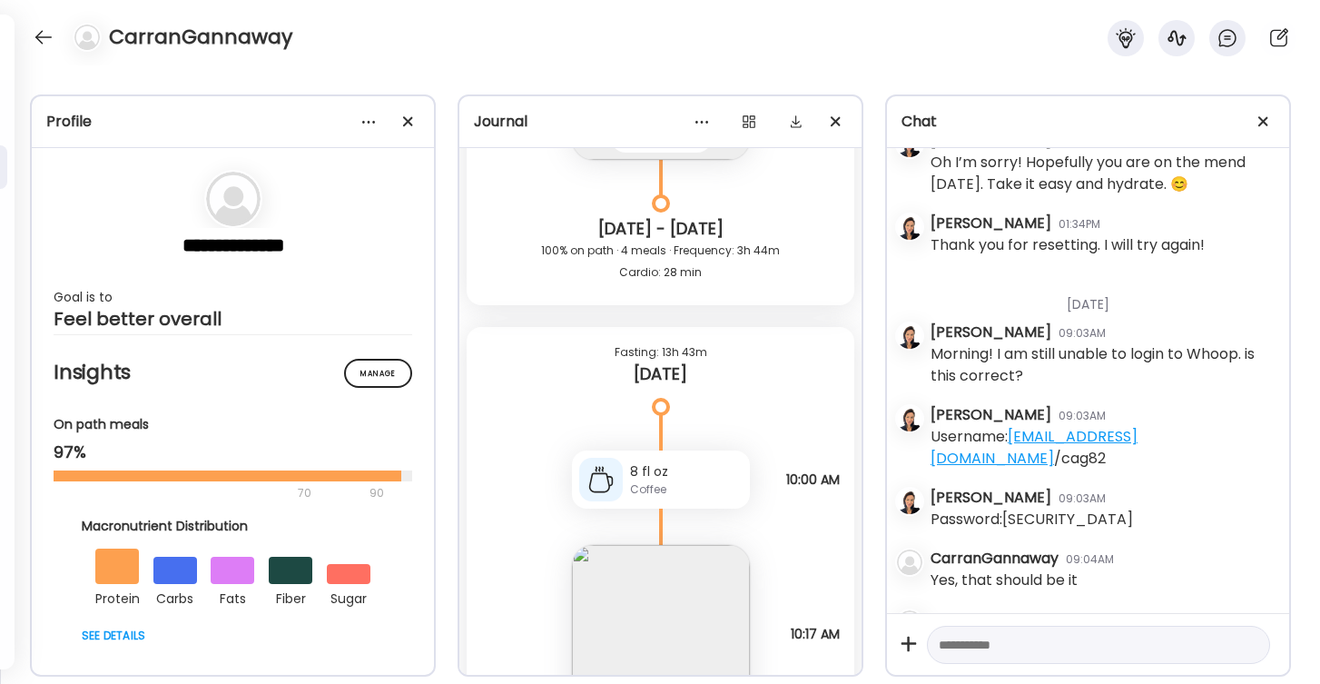
scroll to position [3911, 0]
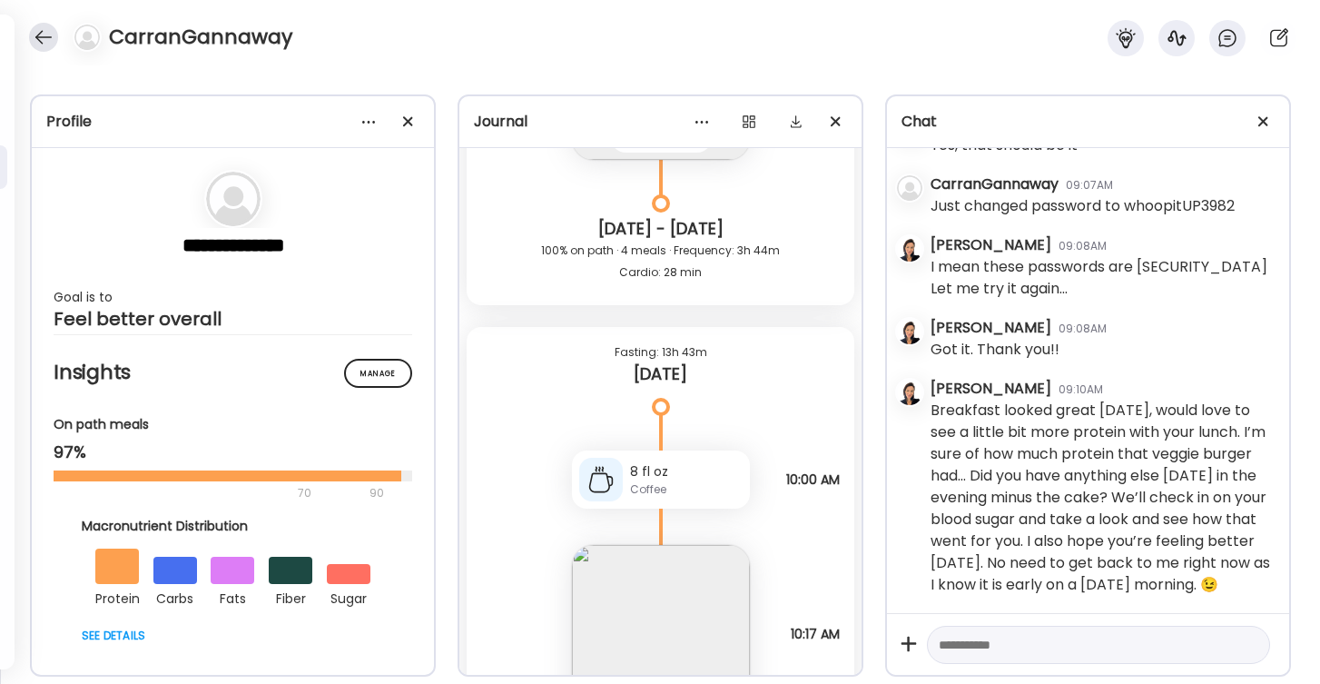
click at [42, 42] on div at bounding box center [43, 37] width 29 height 29
